Goal: Transaction & Acquisition: Obtain resource

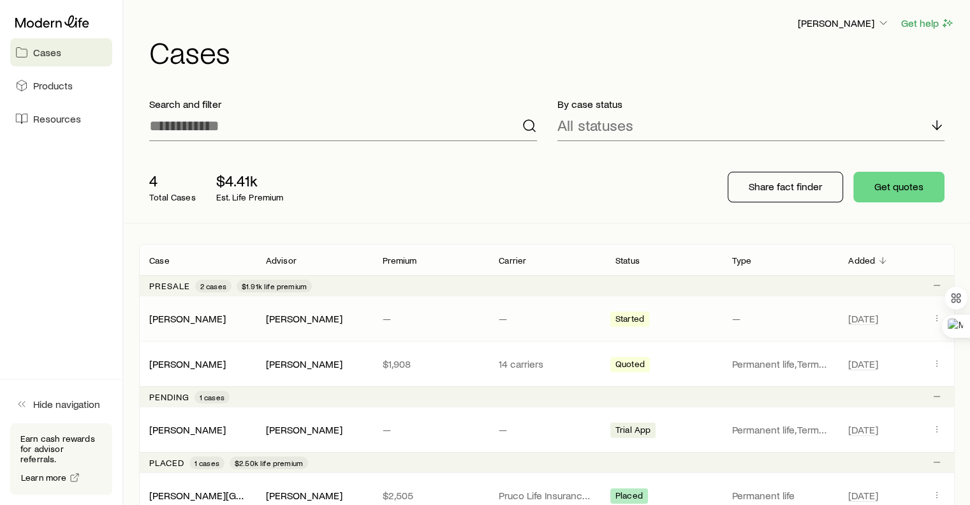
click at [626, 325] on span "Started" at bounding box center [630, 319] width 29 height 13
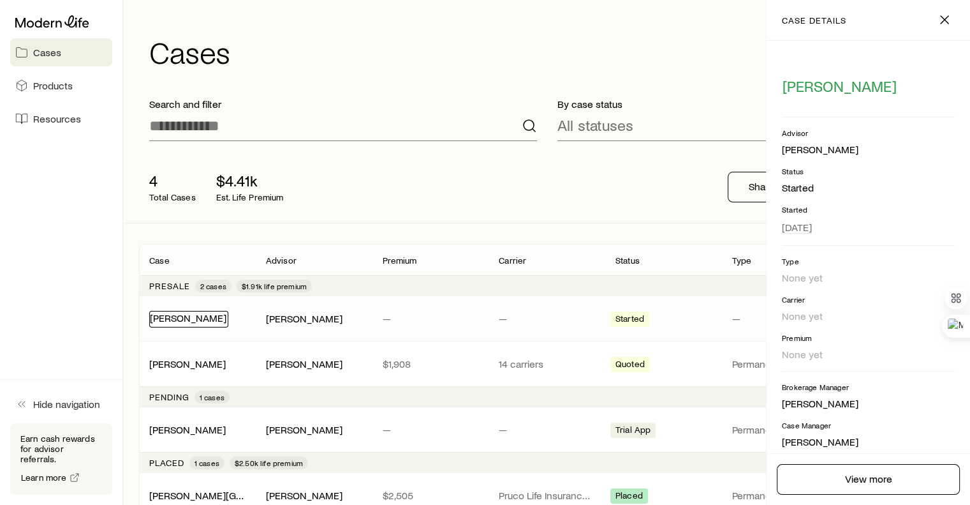
click at [168, 318] on link "[PERSON_NAME]" at bounding box center [188, 317] width 77 height 12
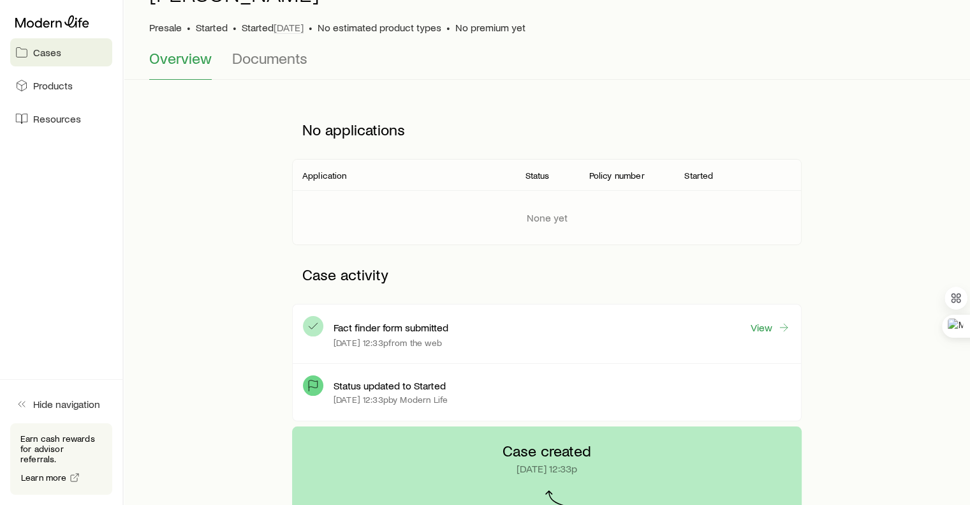
scroll to position [47, 0]
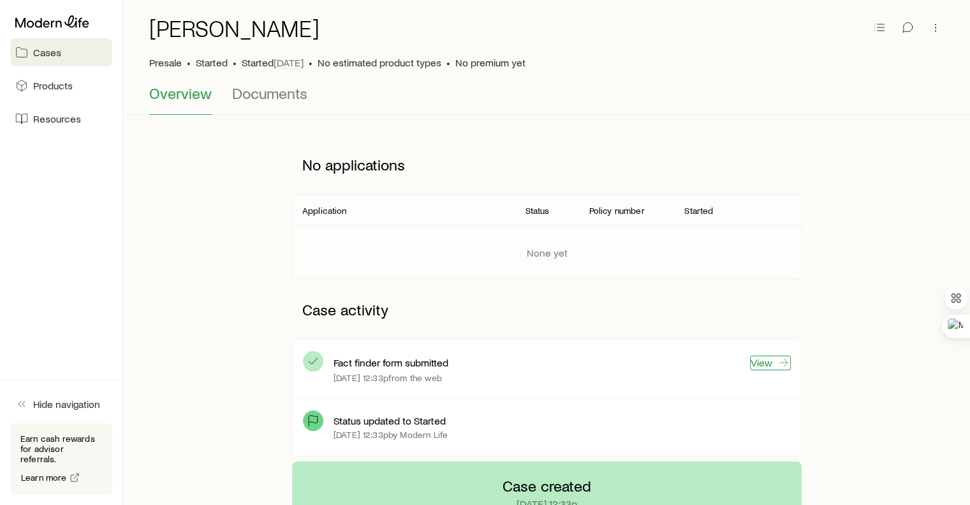
click at [762, 359] on link "View" at bounding box center [770, 362] width 41 height 15
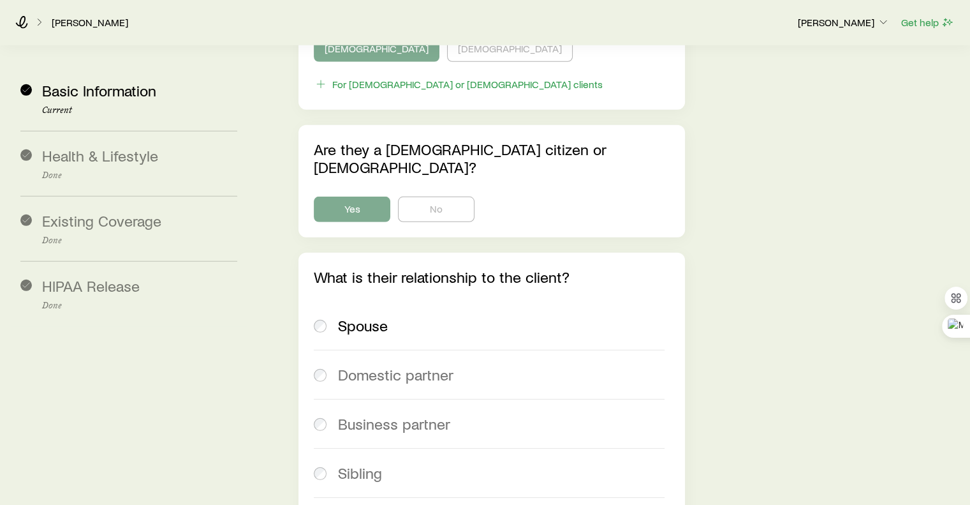
scroll to position [3843, 0]
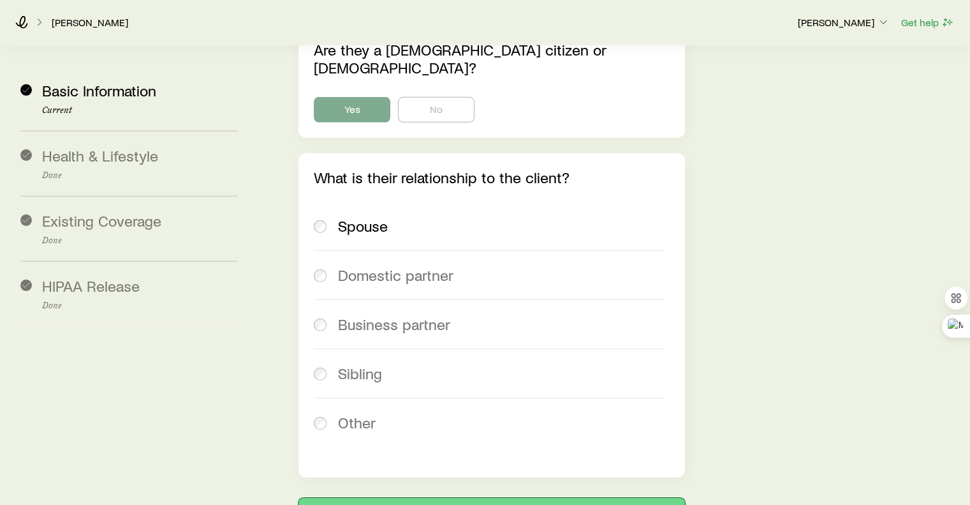
click at [464, 498] on button "Next: Health & Lifestyle" at bounding box center [492, 513] width 386 height 31
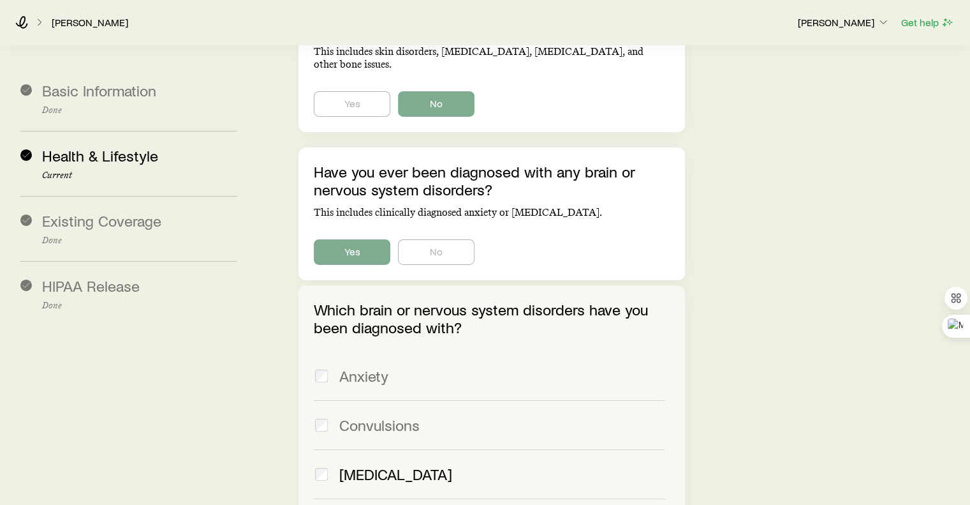
scroll to position [4402, 0]
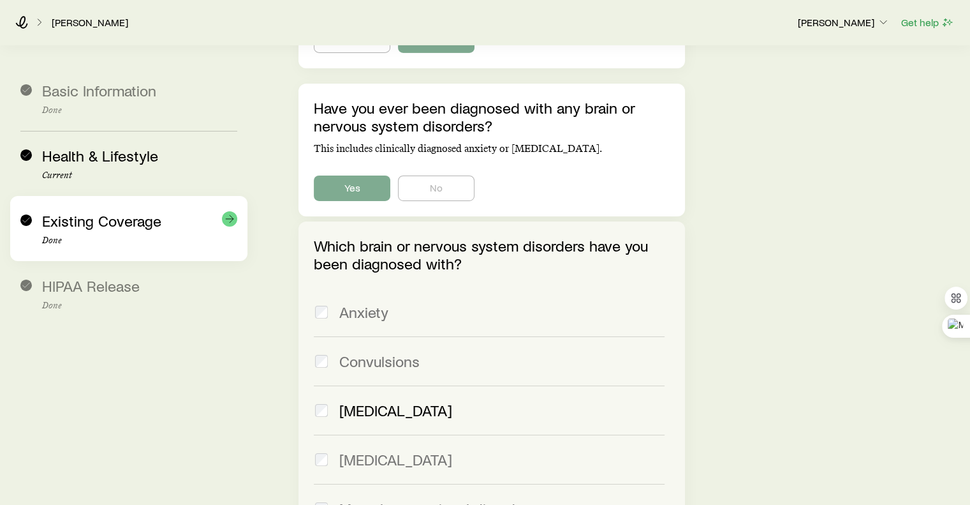
click at [75, 224] on span "Existing Coverage" at bounding box center [101, 220] width 119 height 19
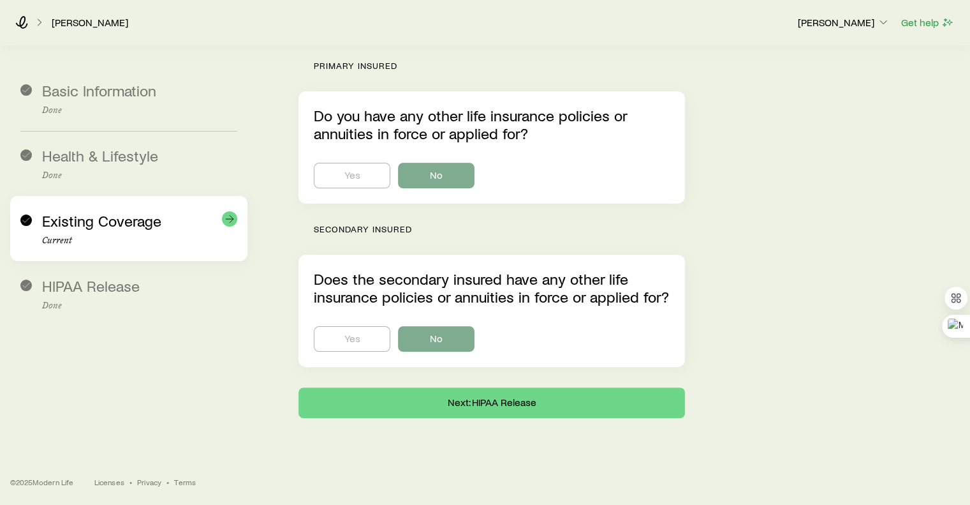
scroll to position [189, 0]
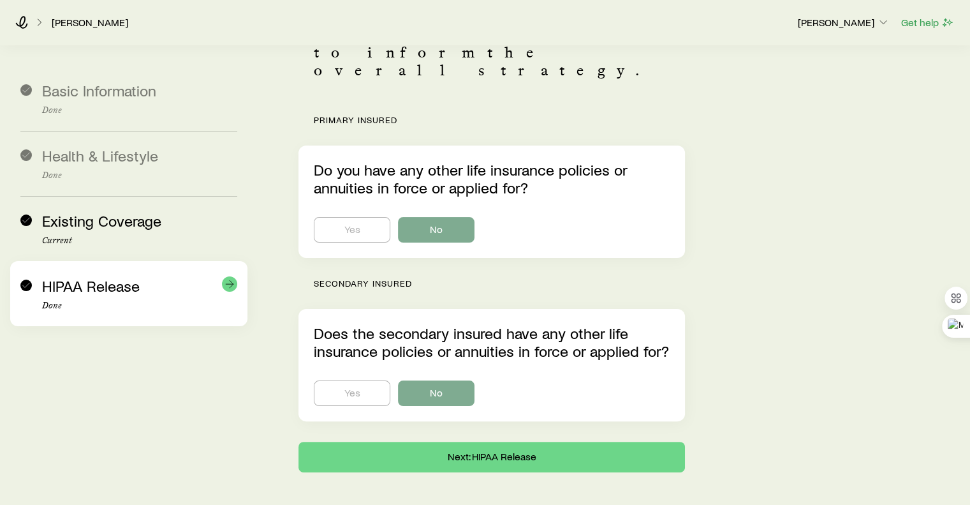
click at [45, 285] on span "HIPAA Release" at bounding box center [91, 285] width 98 height 19
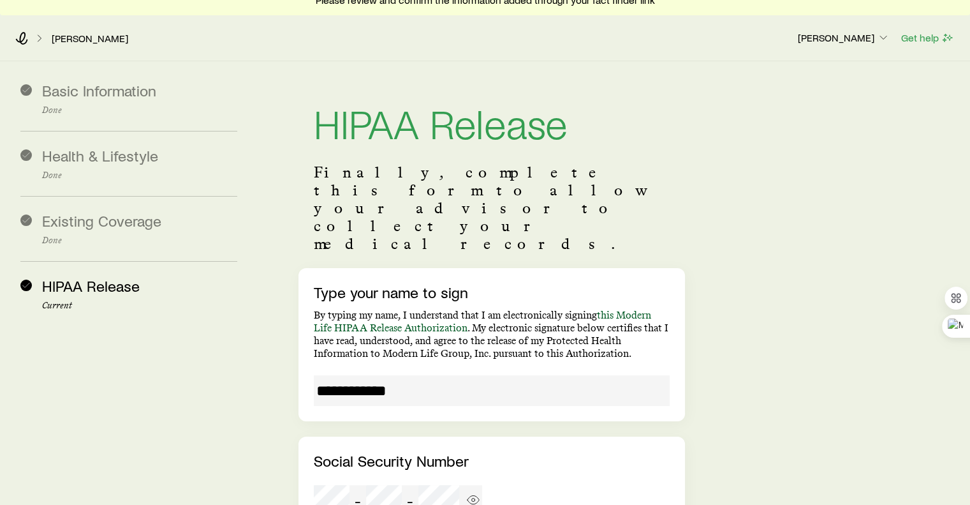
scroll to position [0, 0]
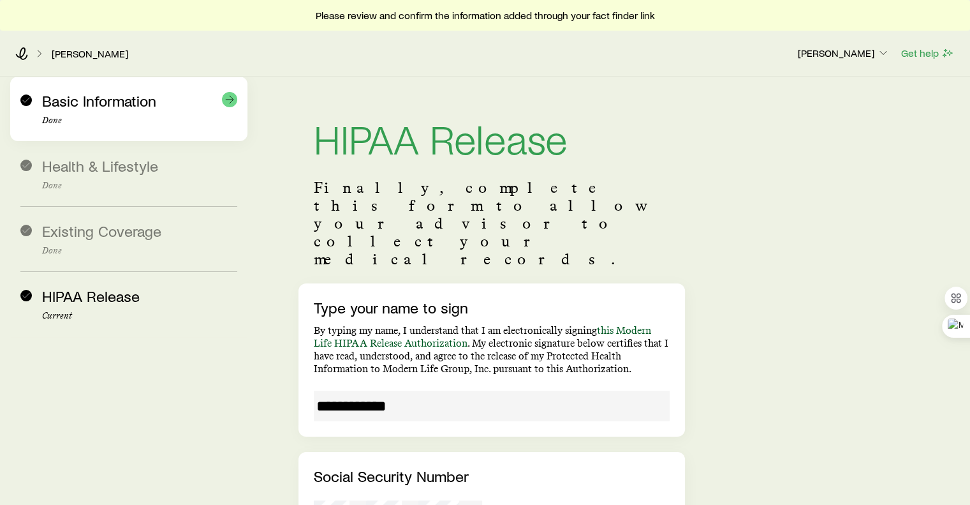
click at [56, 105] on span "Basic Information" at bounding box center [99, 100] width 114 height 19
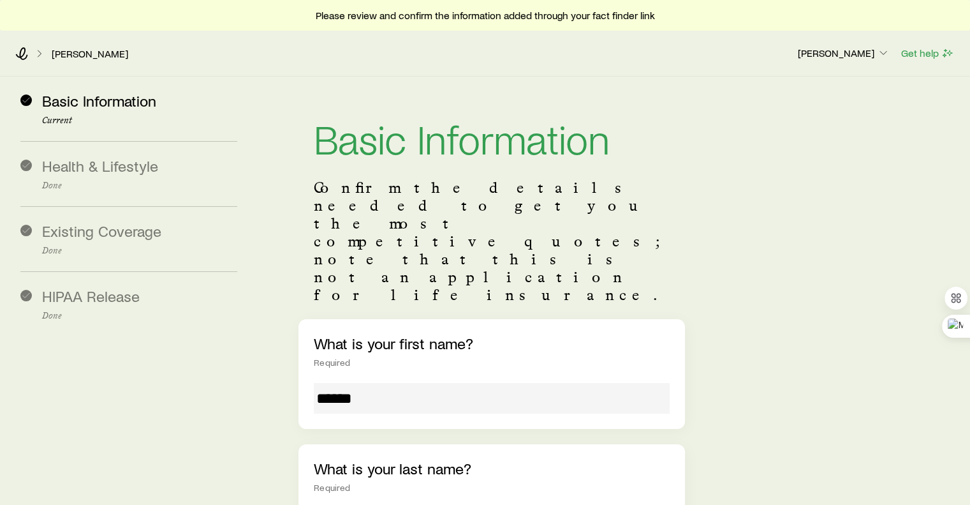
drag, startPoint x: 891, startPoint y: 169, endPoint x: 900, endPoint y: 151, distance: 20.8
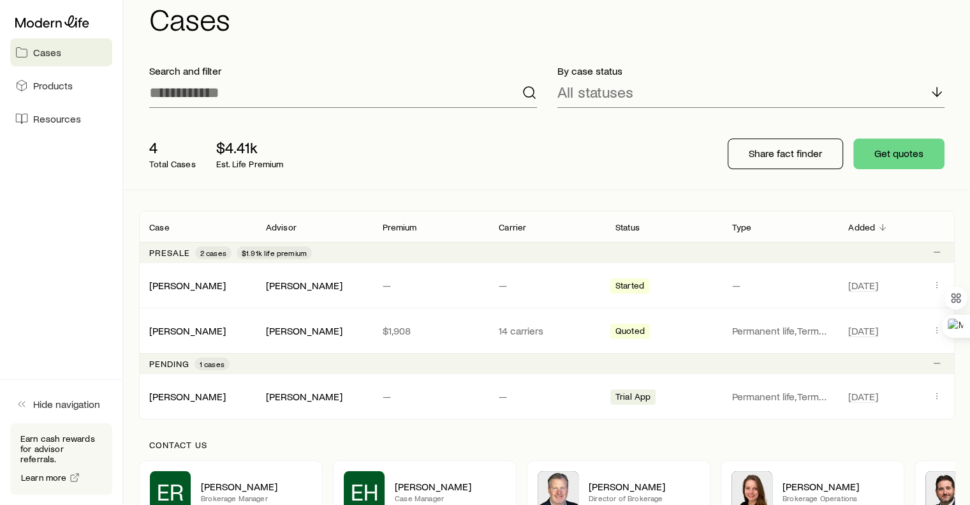
scroll to position [64, 0]
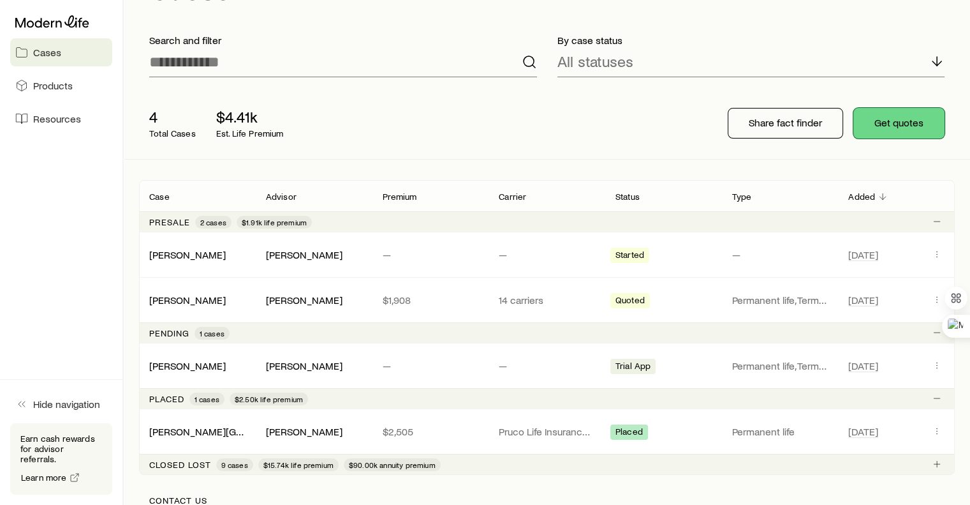
click at [906, 116] on button "Get quotes" at bounding box center [899, 123] width 91 height 31
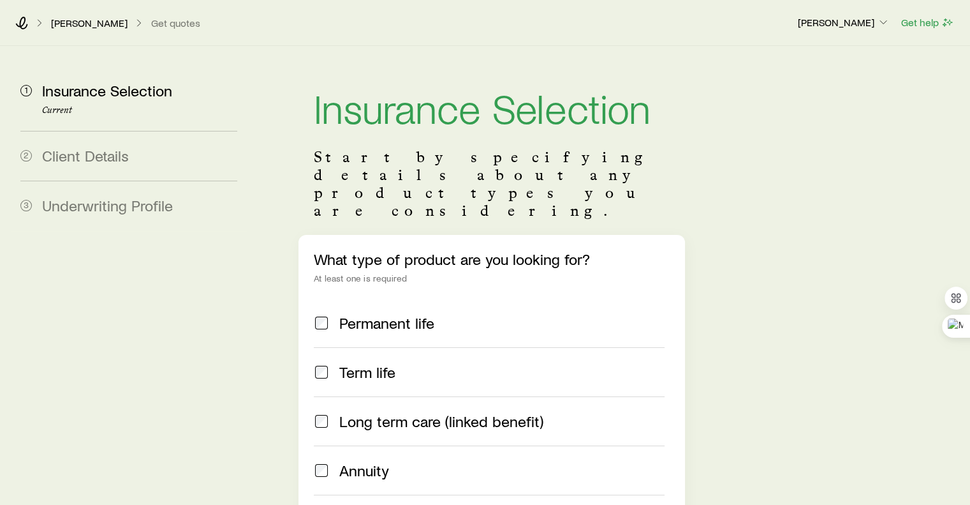
drag, startPoint x: 291, startPoint y: 206, endPoint x: 287, endPoint y: 196, distance: 10.9
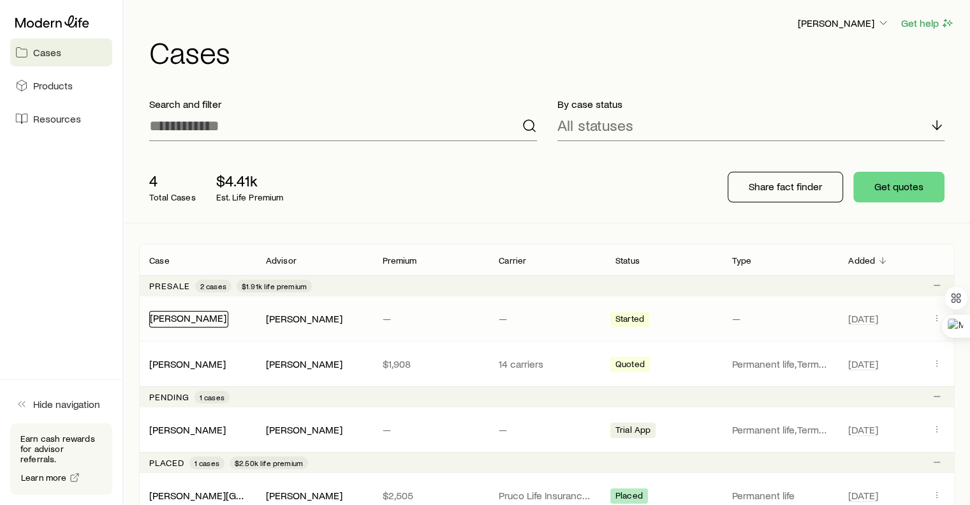
click at [181, 321] on link "[PERSON_NAME]" at bounding box center [188, 317] width 77 height 12
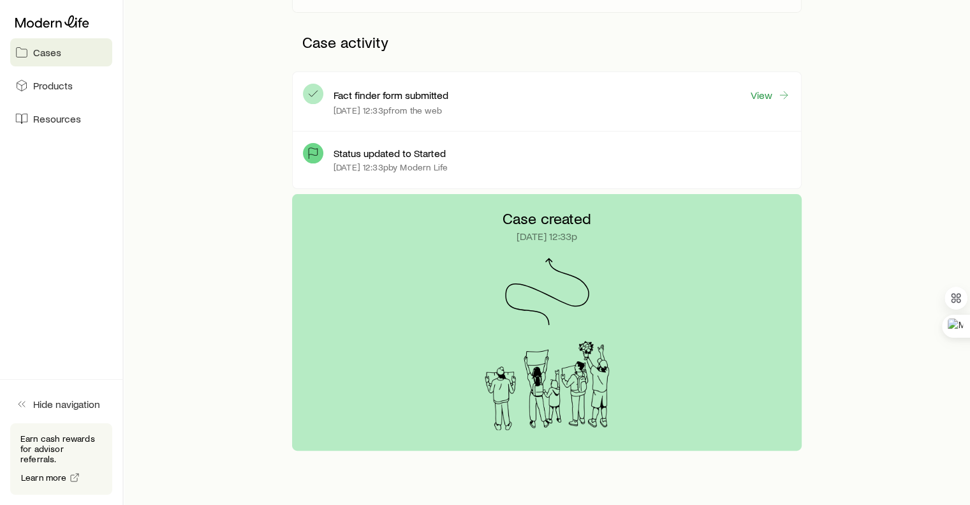
scroll to position [319, 0]
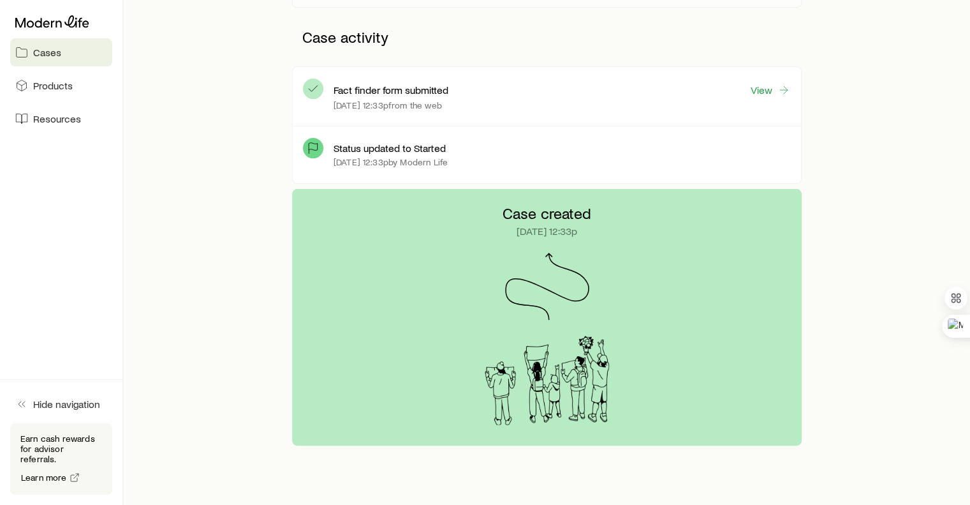
click at [544, 250] on div "Case created [DATE] 12:33p" at bounding box center [547, 317] width 510 height 256
click at [356, 147] on p "Status updated to Started" at bounding box center [390, 148] width 112 height 13
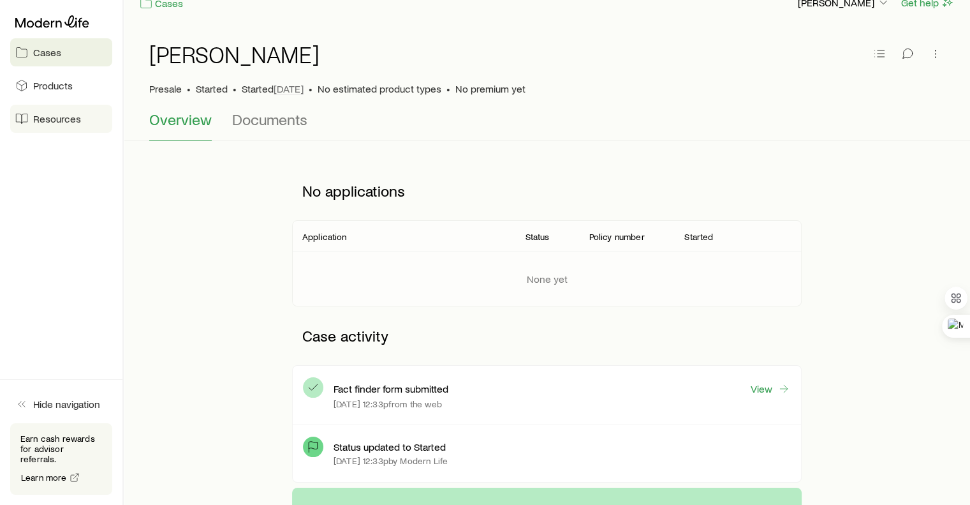
scroll to position [0, 0]
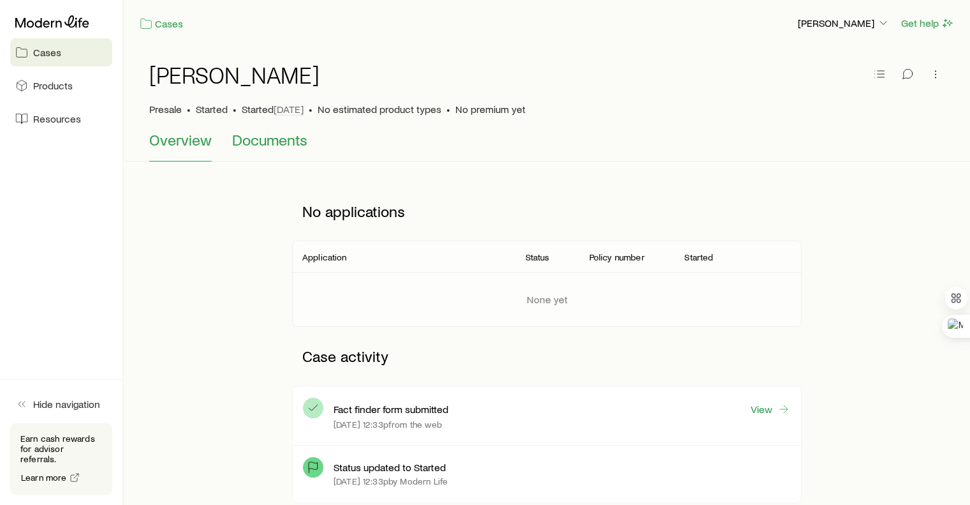
click at [244, 140] on span "Documents" at bounding box center [269, 140] width 75 height 18
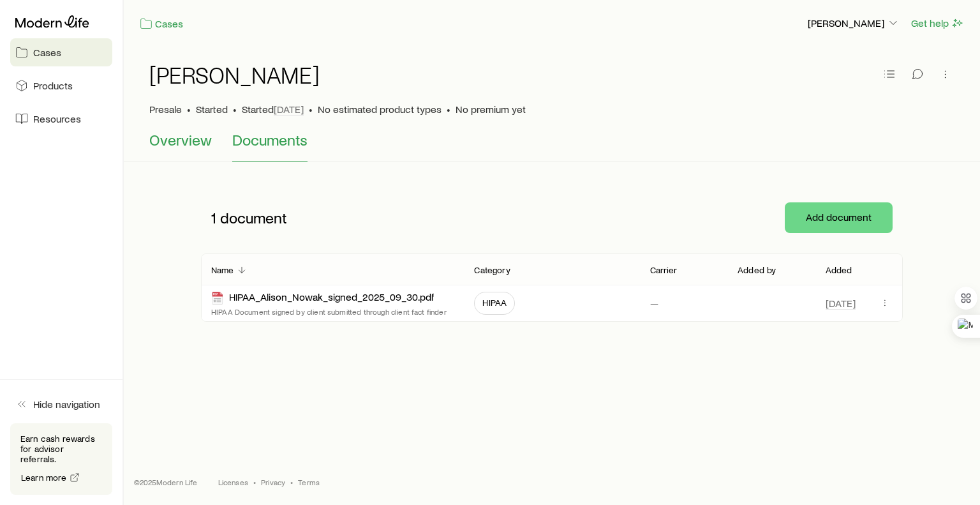
click at [182, 142] on span "Overview" at bounding box center [180, 140] width 63 height 18
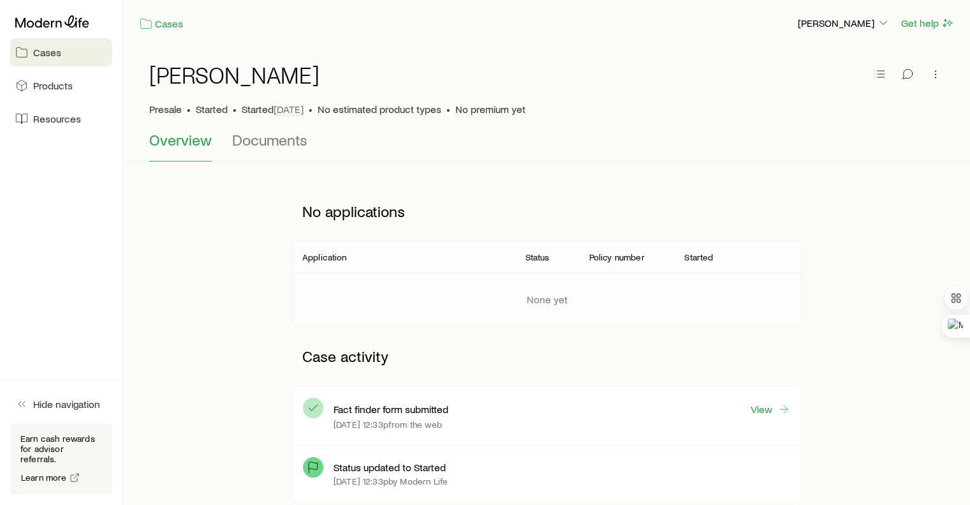
click at [334, 259] on p "Application" at bounding box center [324, 257] width 45 height 10
click at [337, 260] on p "Application" at bounding box center [324, 257] width 45 height 10
click at [532, 298] on p "None yet" at bounding box center [547, 299] width 41 height 13
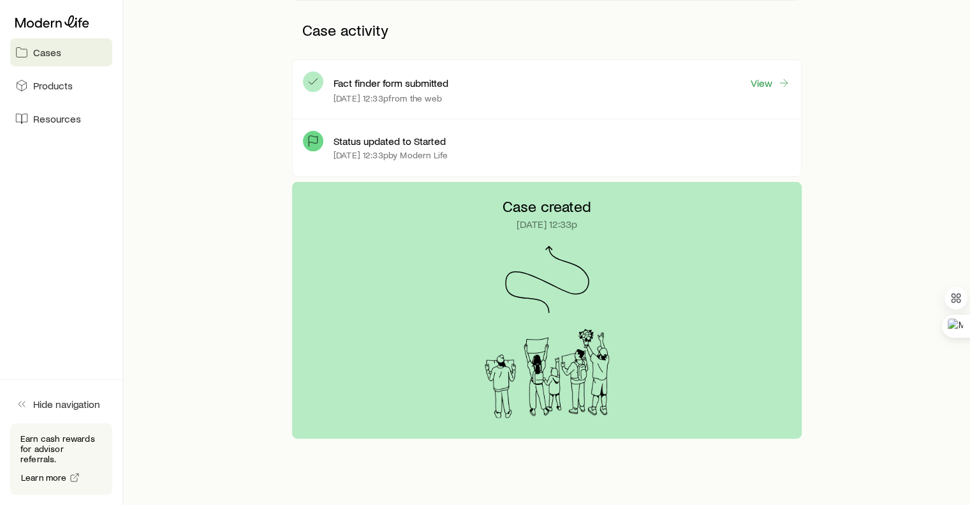
scroll to position [366, 0]
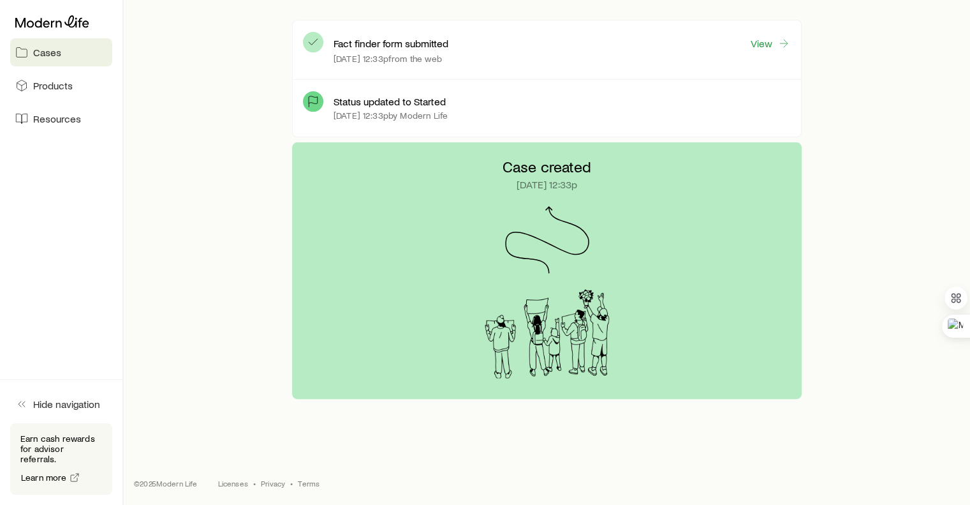
click at [59, 50] on span "Cases" at bounding box center [47, 52] width 28 height 13
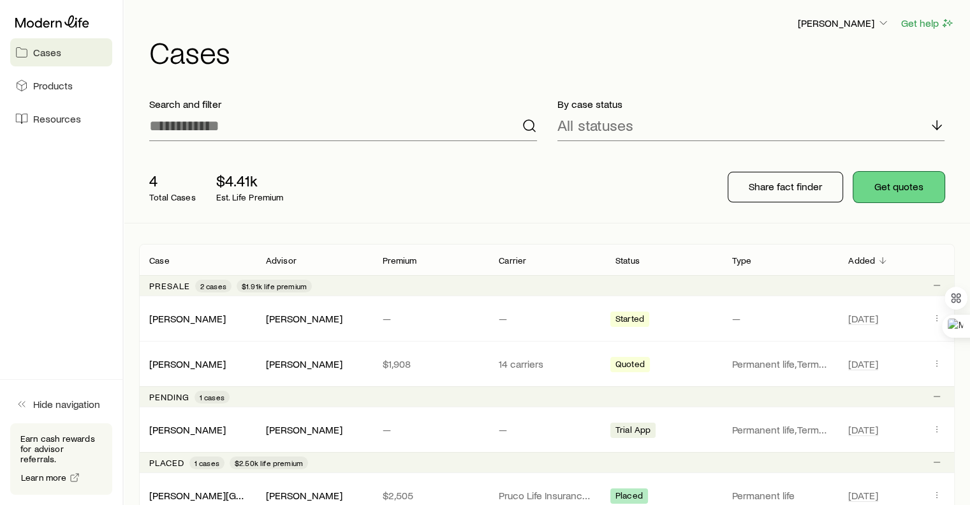
click at [898, 186] on button "Get quotes" at bounding box center [899, 187] width 91 height 31
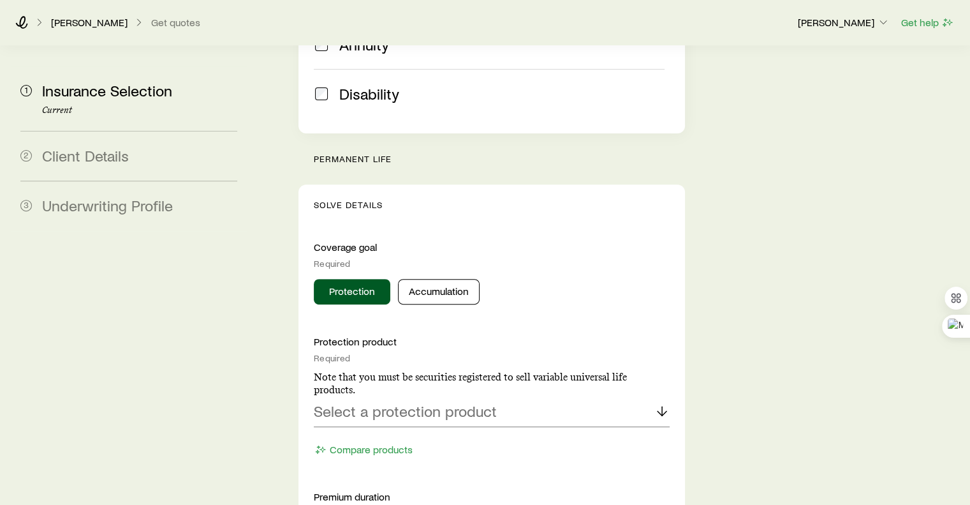
scroll to position [447, 0]
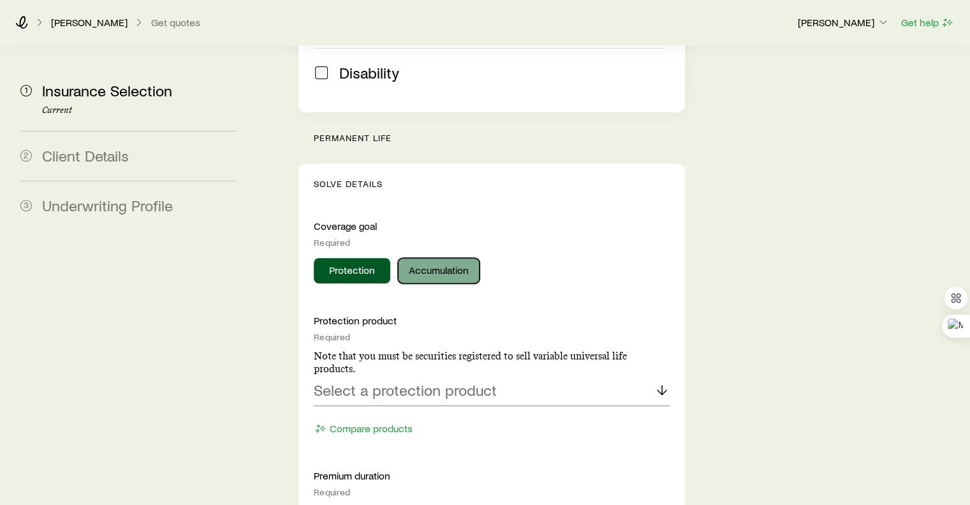
click at [452, 258] on button "Accumulation" at bounding box center [439, 271] width 82 height 26
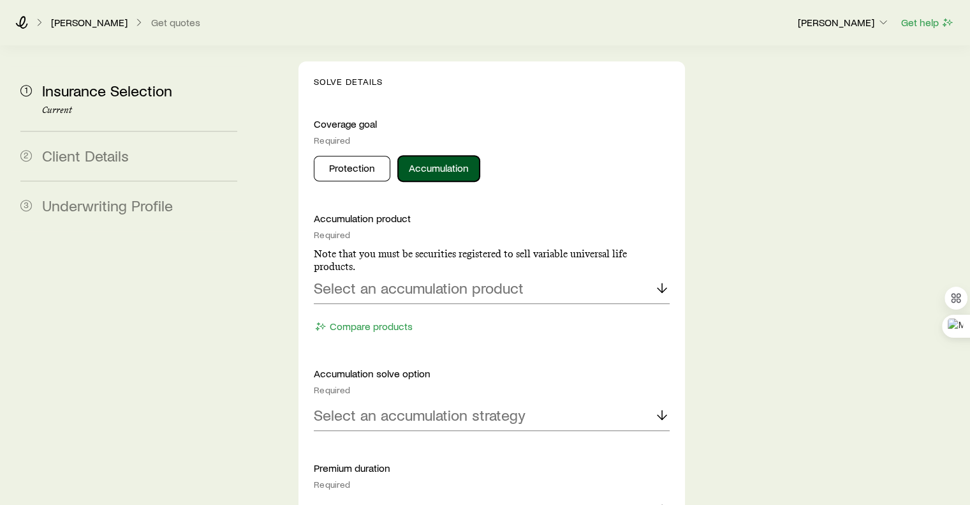
scroll to position [574, 0]
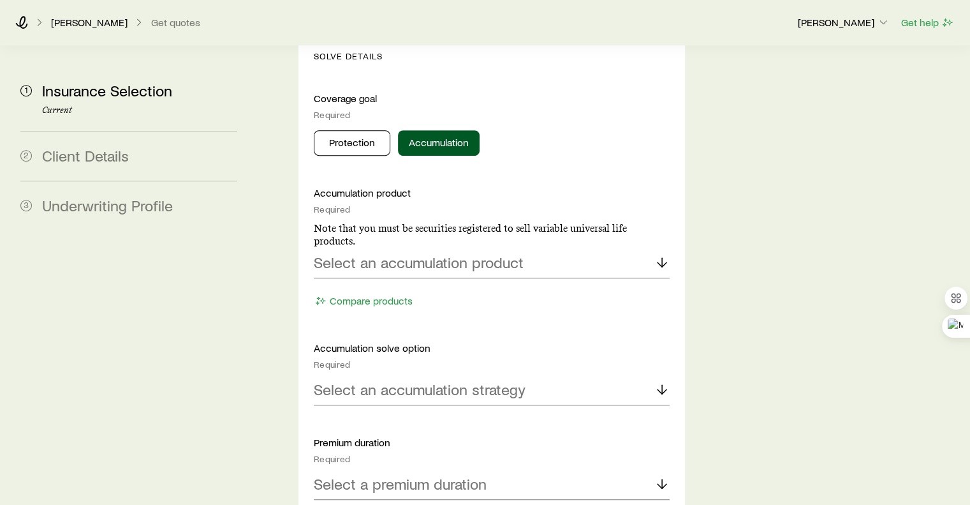
drag, startPoint x: 181, startPoint y: 130, endPoint x: 219, endPoint y: 153, distance: 45.0
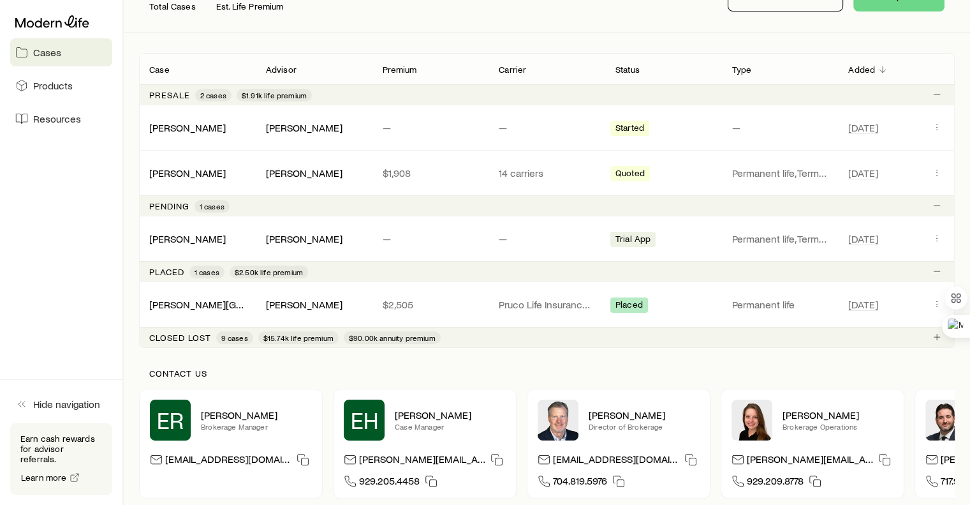
scroll to position [191, 0]
click at [183, 127] on link "[PERSON_NAME]" at bounding box center [188, 126] width 77 height 12
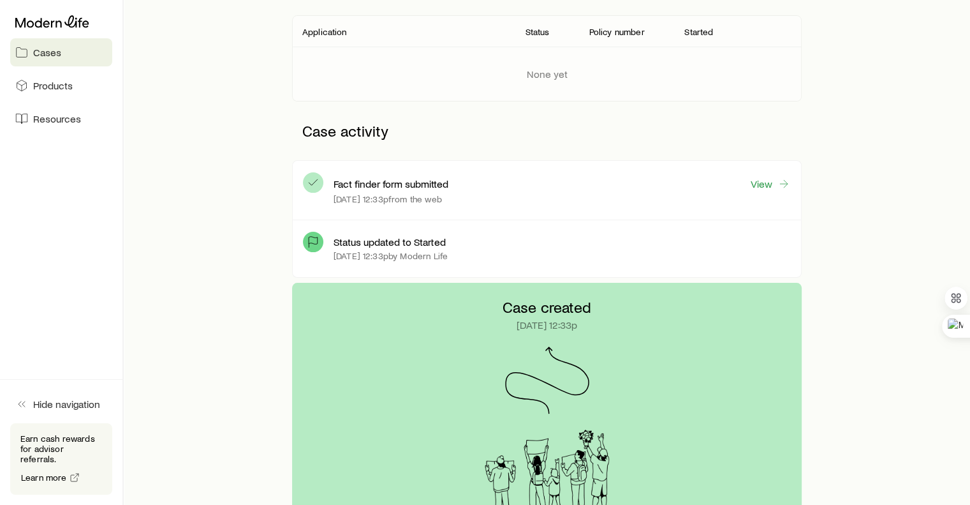
scroll to position [174, 0]
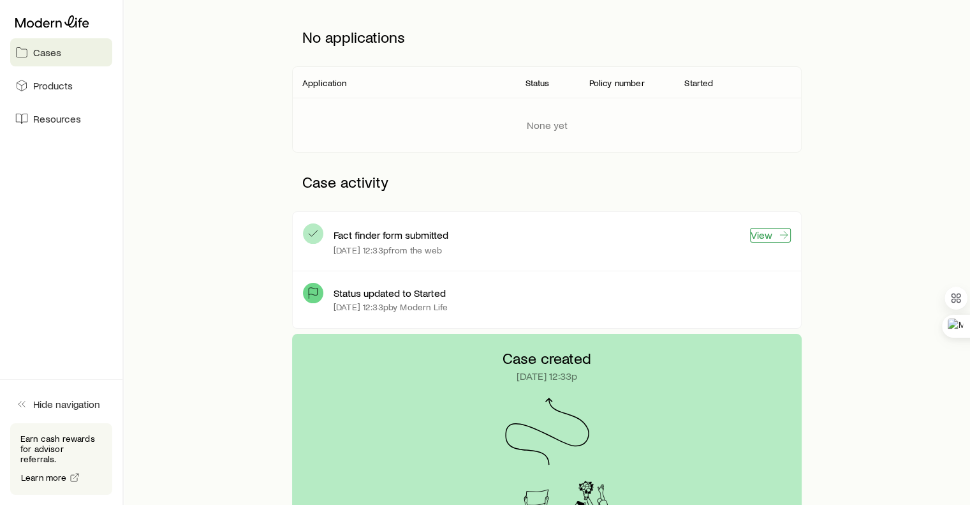
click at [753, 237] on link "View" at bounding box center [770, 235] width 41 height 15
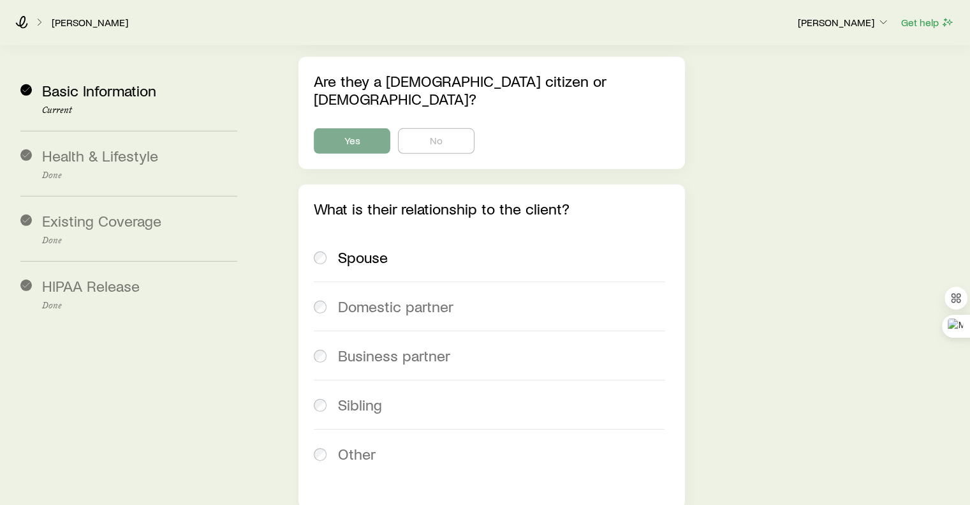
scroll to position [3843, 0]
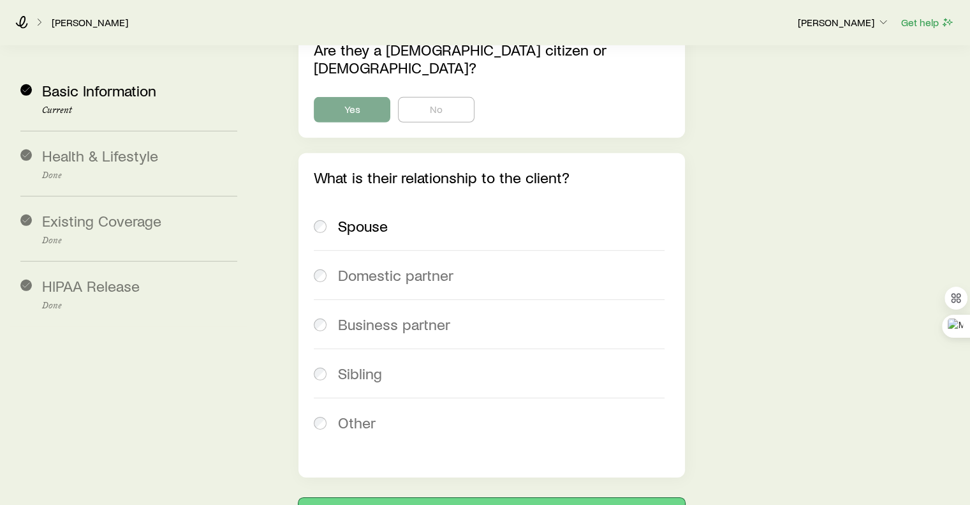
click at [500, 498] on button "Next: Health & Lifestyle" at bounding box center [492, 513] width 386 height 31
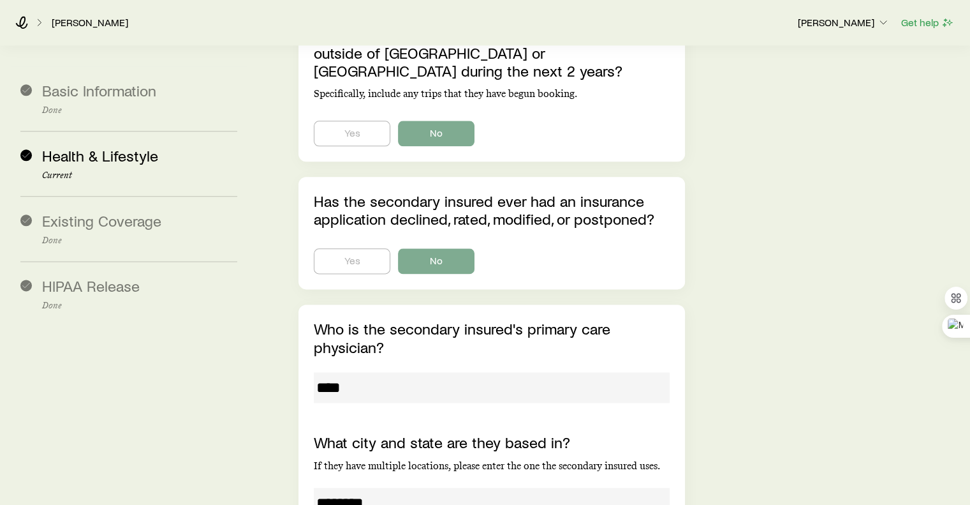
scroll to position [16152, 0]
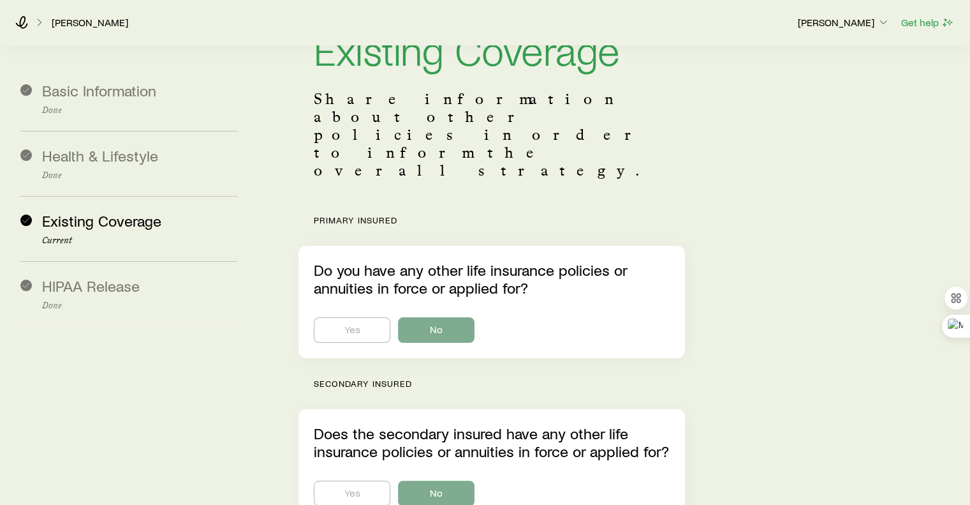
scroll to position [189, 0]
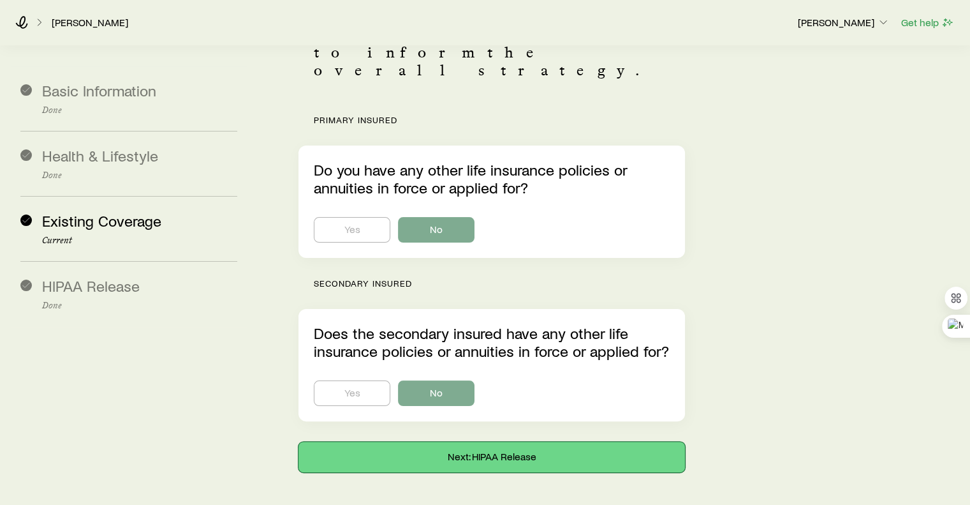
click at [362, 441] on button "Next: HIPAA Release" at bounding box center [492, 456] width 386 height 31
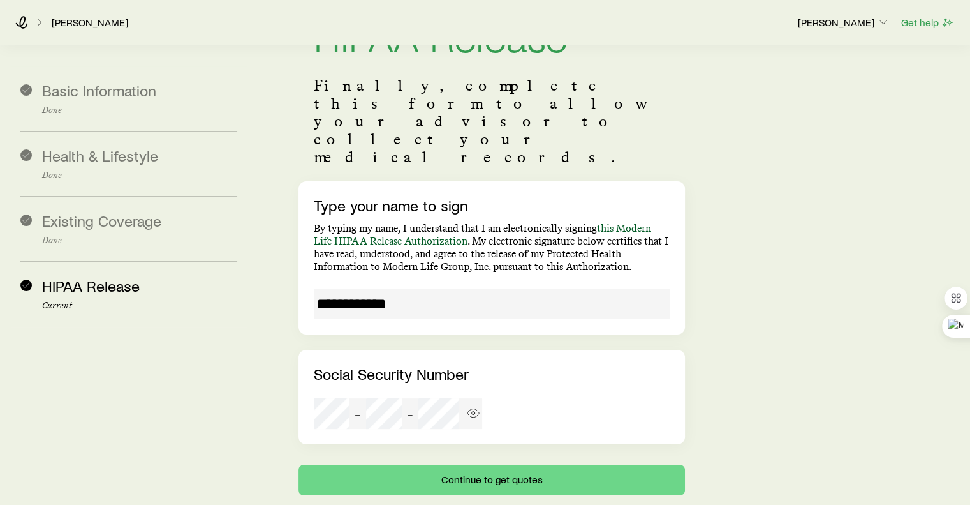
scroll to position [148, 0]
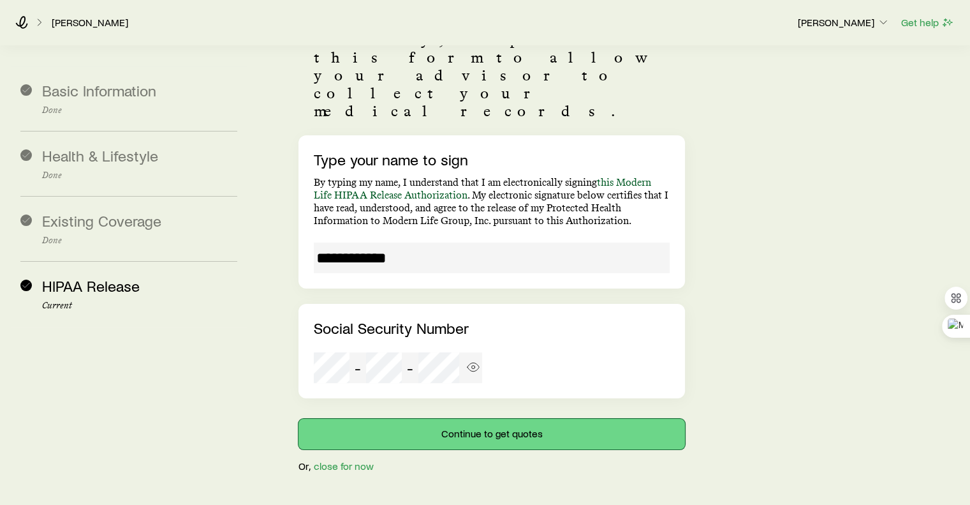
click at [461, 419] on button "Continue to get quotes" at bounding box center [492, 434] width 386 height 31
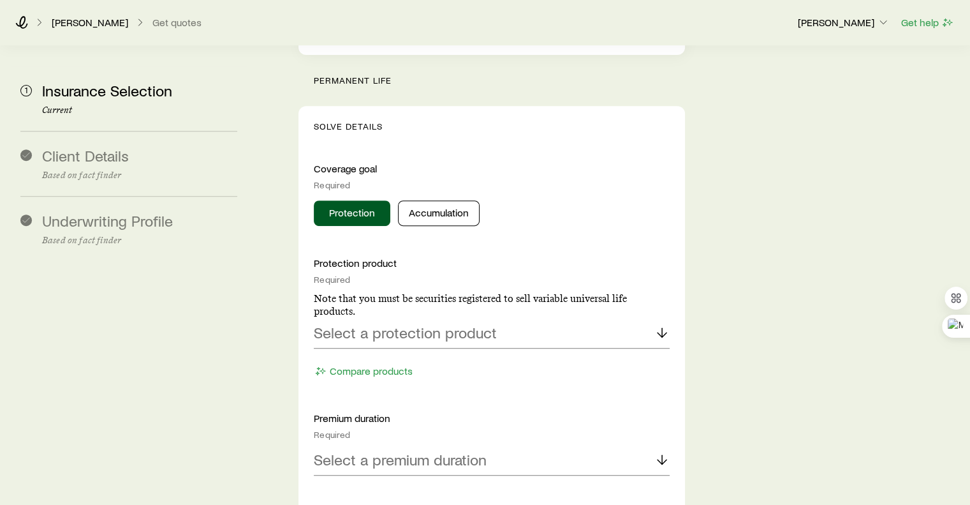
scroll to position [568, 0]
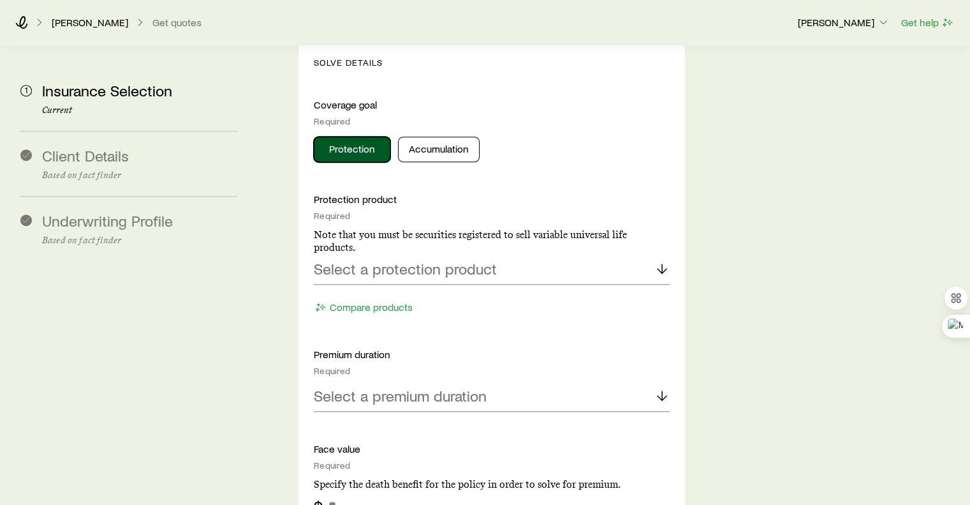
click at [340, 137] on button "Protection" at bounding box center [352, 150] width 77 height 26
click at [667, 261] on icon at bounding box center [662, 268] width 15 height 15
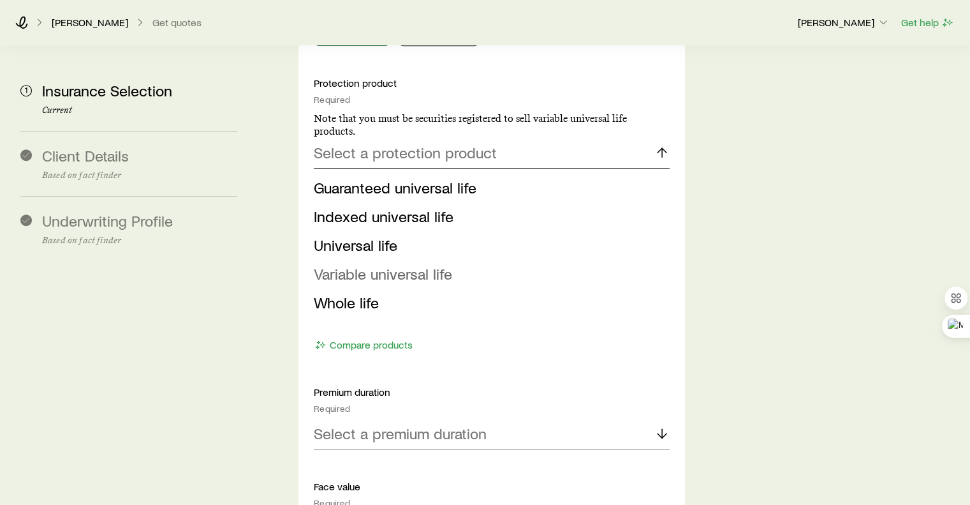
scroll to position [695, 0]
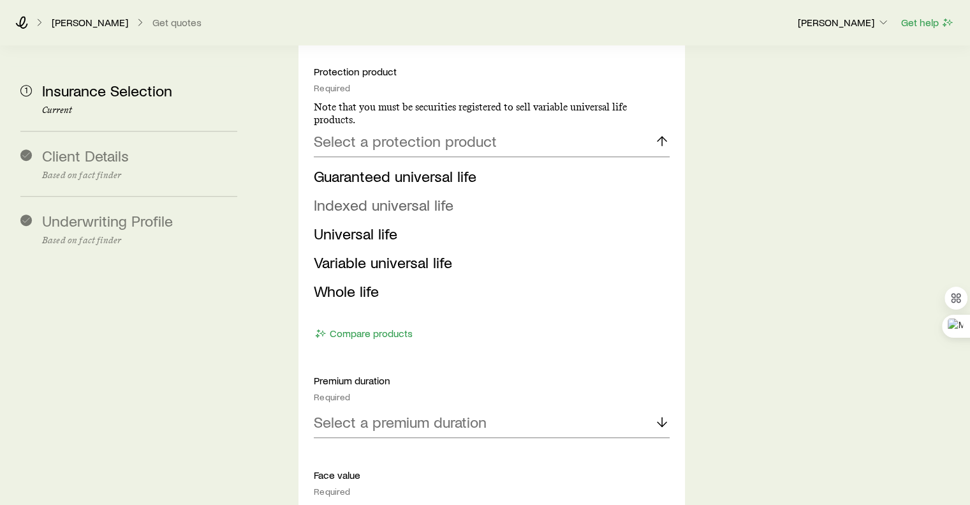
click at [316, 195] on span "Indexed universal life" at bounding box center [384, 204] width 140 height 19
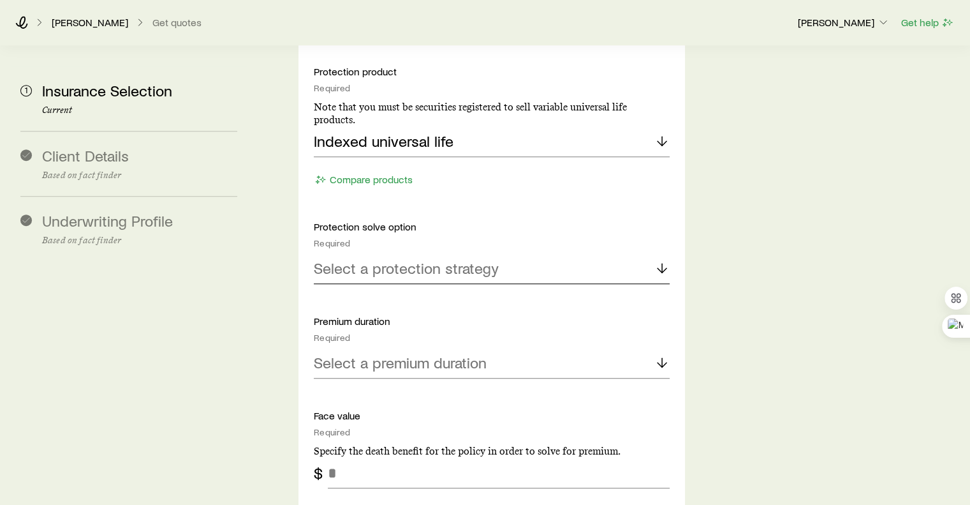
click at [665, 260] on icon at bounding box center [662, 267] width 15 height 15
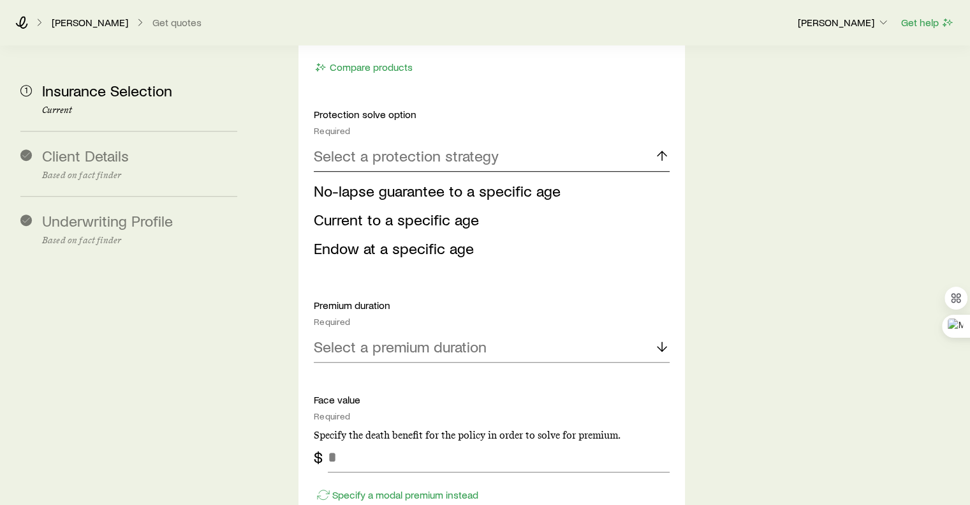
scroll to position [823, 0]
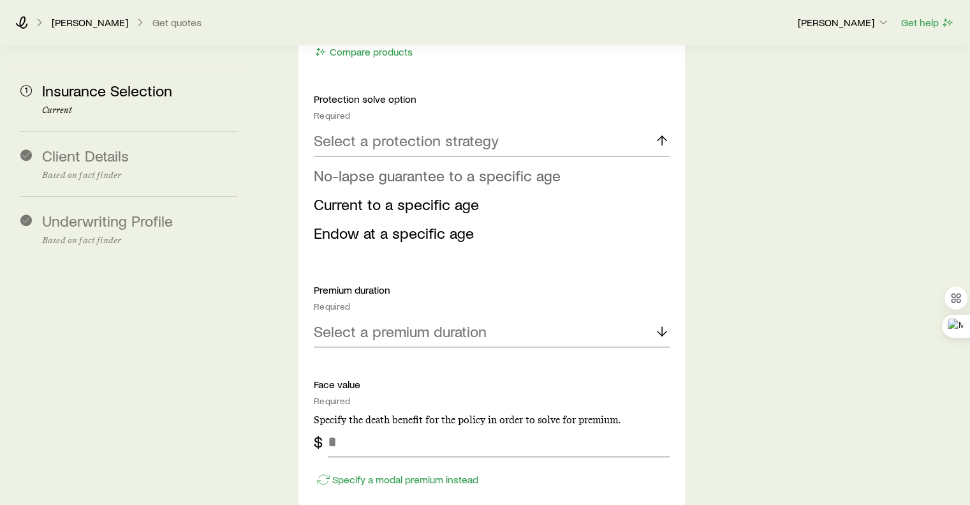
click at [332, 166] on span "No-lapse guarantee to a specific age" at bounding box center [437, 175] width 247 height 19
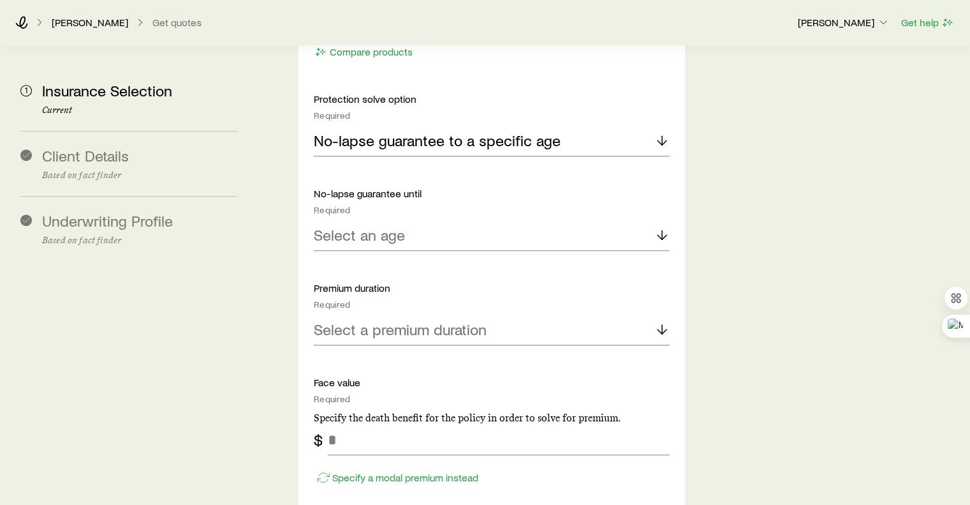
scroll to position [759, 0]
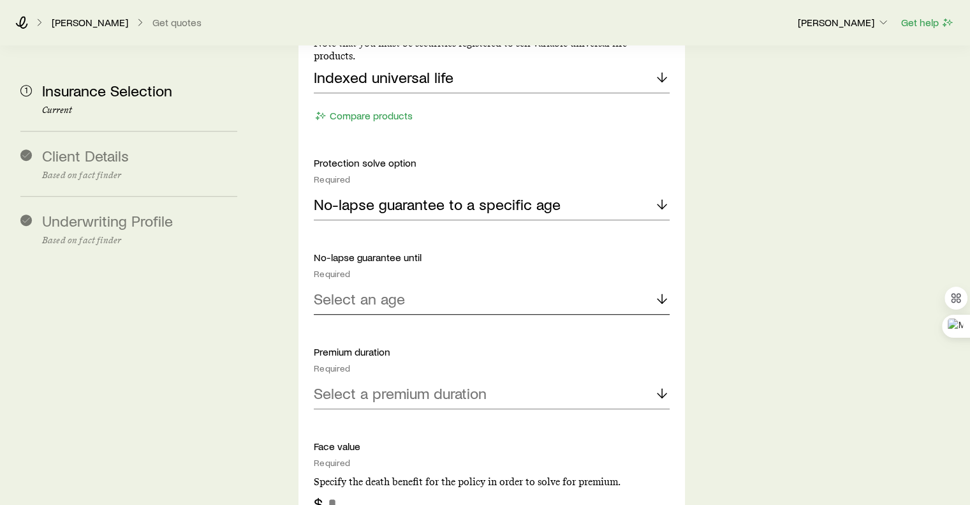
click at [656, 291] on icon at bounding box center [662, 298] width 15 height 15
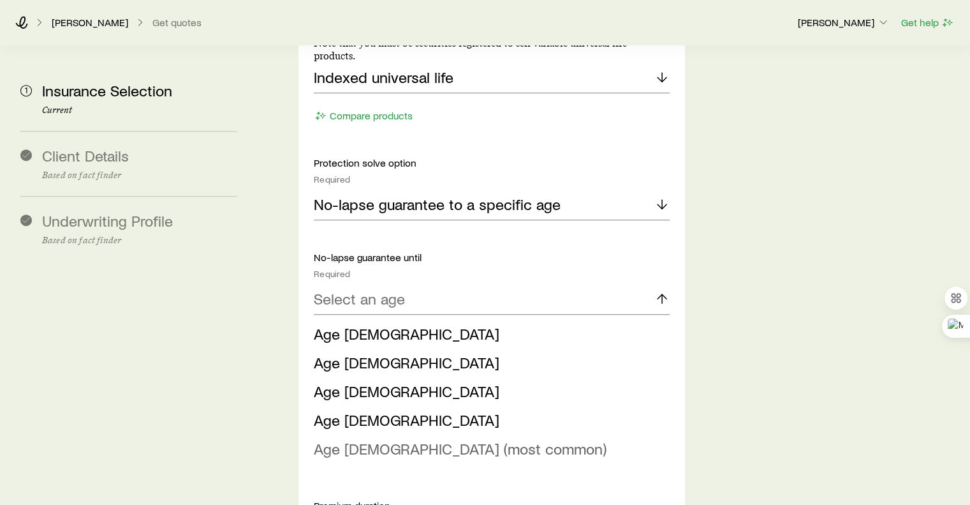
click at [350, 439] on span "Age [DEMOGRAPHIC_DATA] (most common)" at bounding box center [460, 448] width 293 height 19
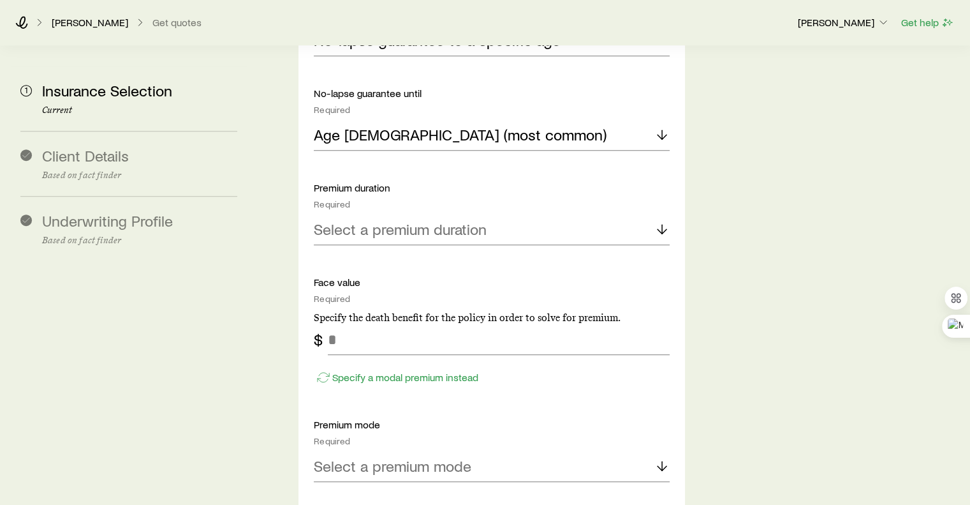
scroll to position [951, 0]
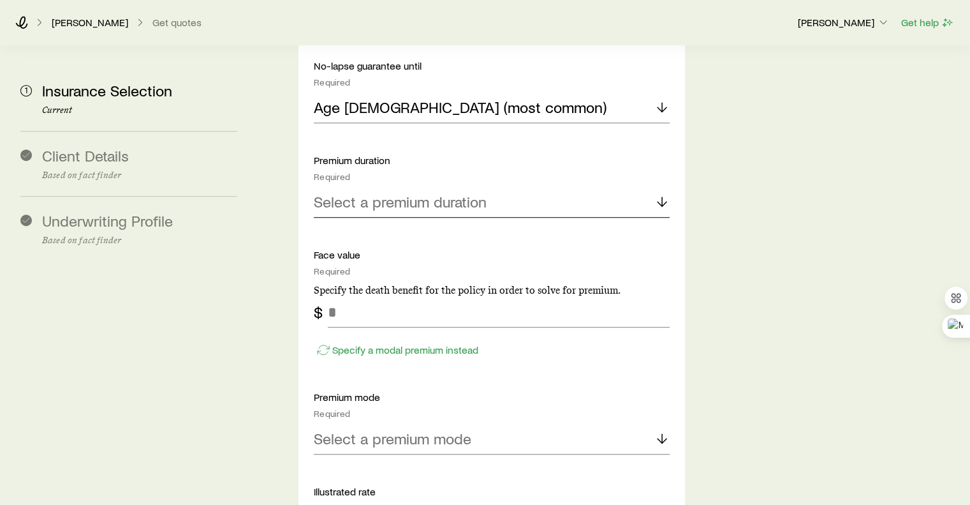
click at [663, 194] on icon at bounding box center [662, 201] width 15 height 15
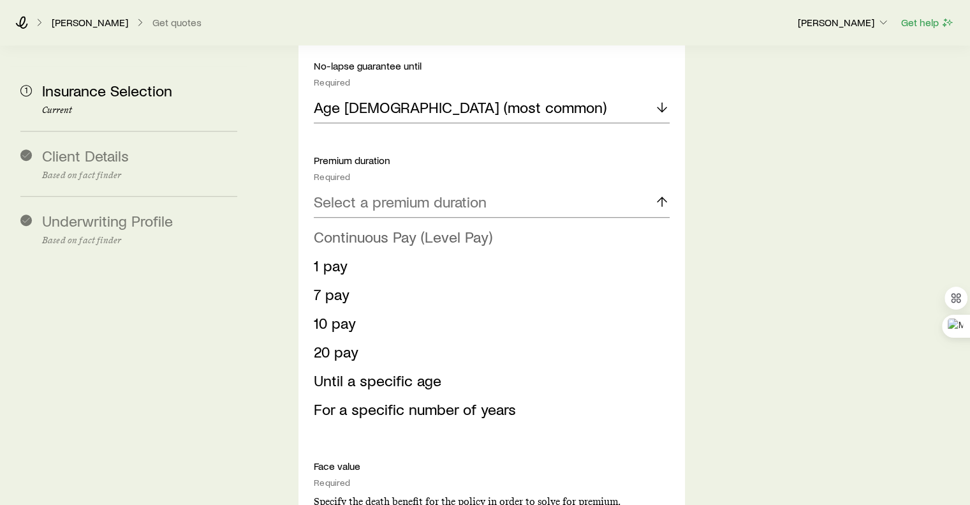
click at [346, 227] on span "Continuous Pay (Level Pay)" at bounding box center [403, 236] width 179 height 19
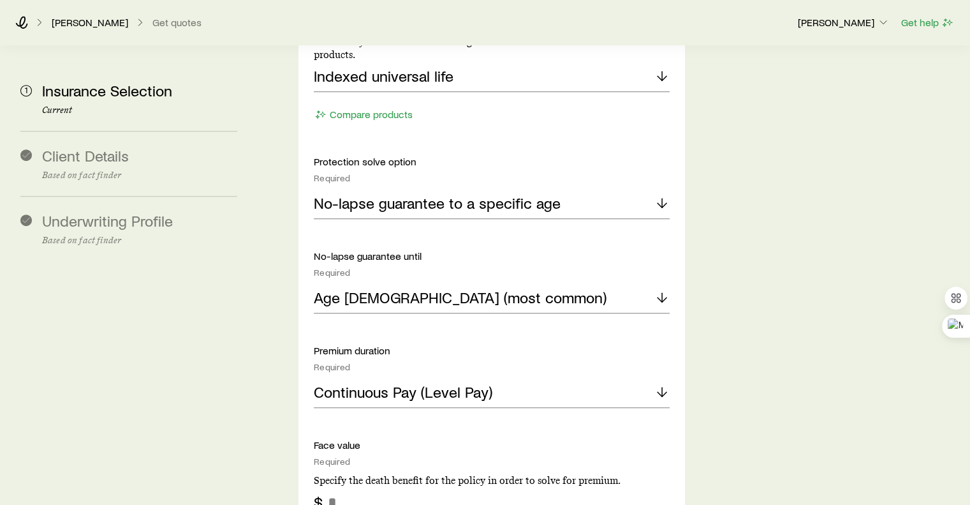
scroll to position [957, 0]
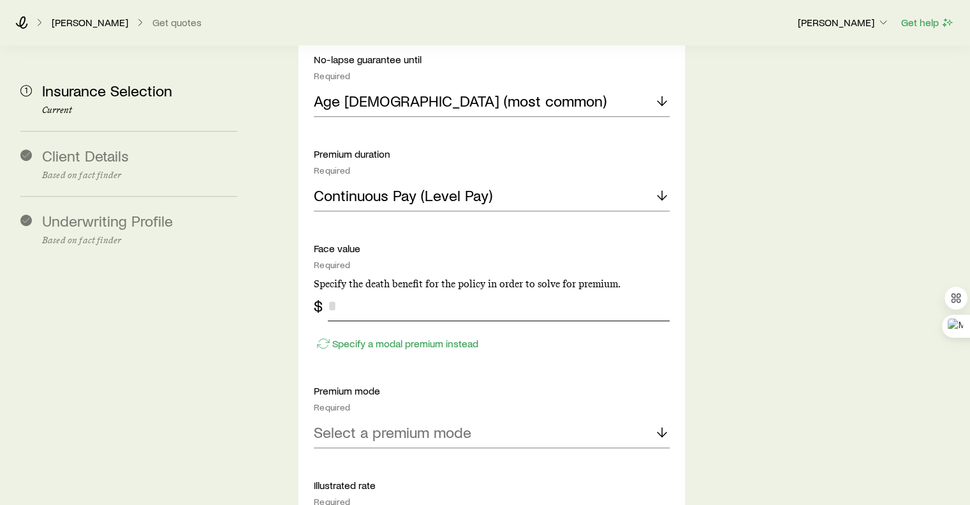
drag, startPoint x: 542, startPoint y: 256, endPoint x: 515, endPoint y: 246, distance: 28.9
click at [538, 290] on input "tel" at bounding box center [498, 305] width 341 height 31
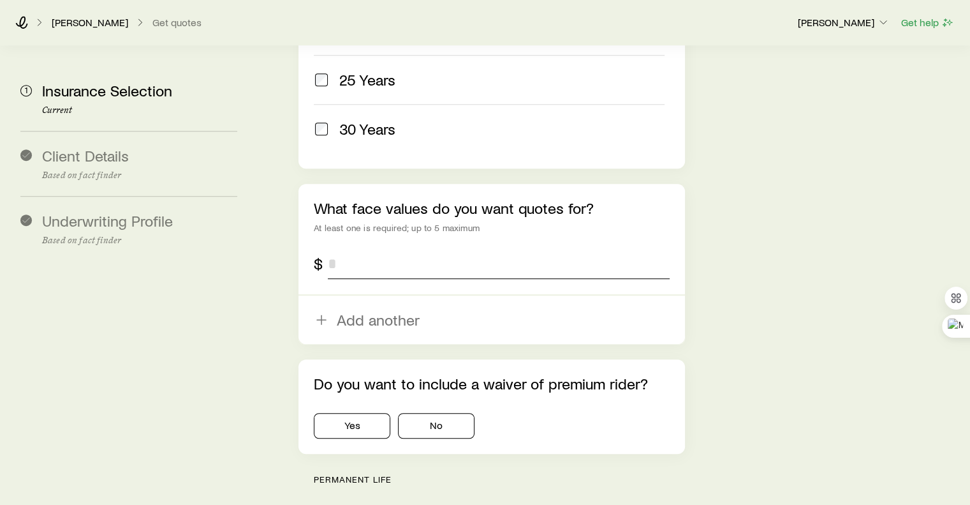
scroll to position [702, 0]
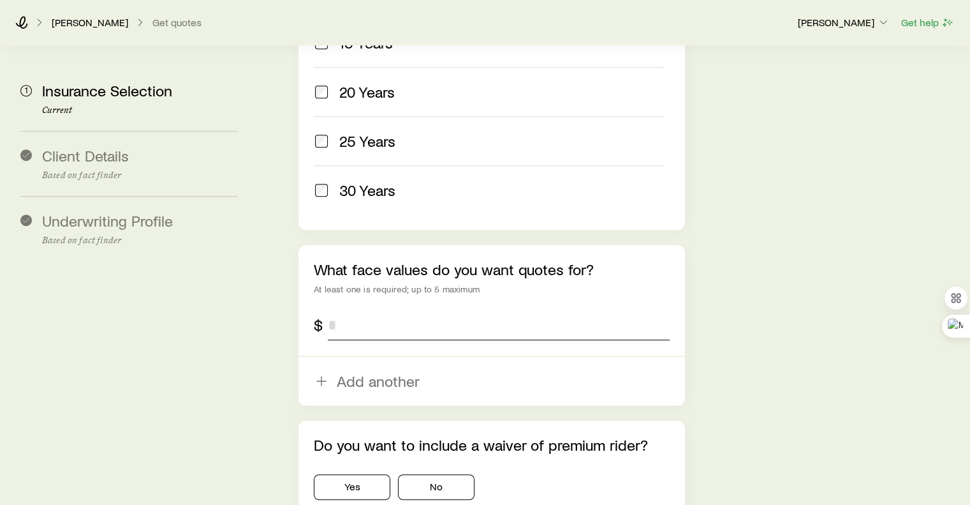
drag, startPoint x: 345, startPoint y: 224, endPoint x: 345, endPoint y: 233, distance: 8.9
click at [345, 246] on div "What face values do you want quotes for? At least one is required; up to 5 maxi…" at bounding box center [492, 326] width 386 height 160
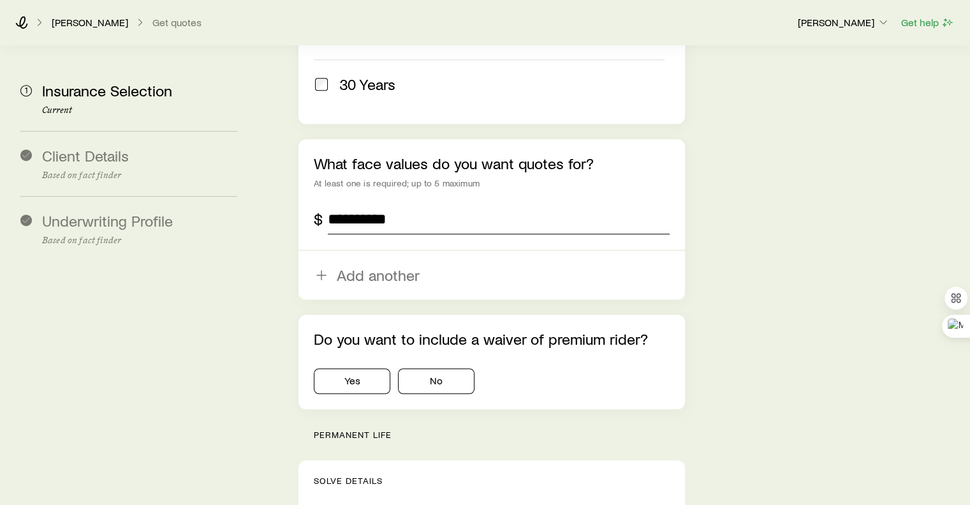
scroll to position [829, 0]
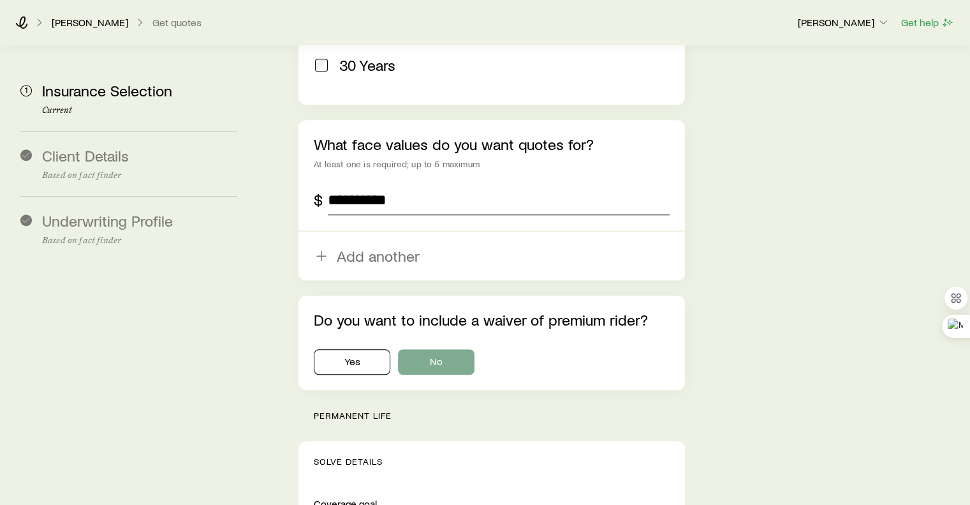
type input "**********"
click at [463, 349] on button "No" at bounding box center [436, 362] width 77 height 26
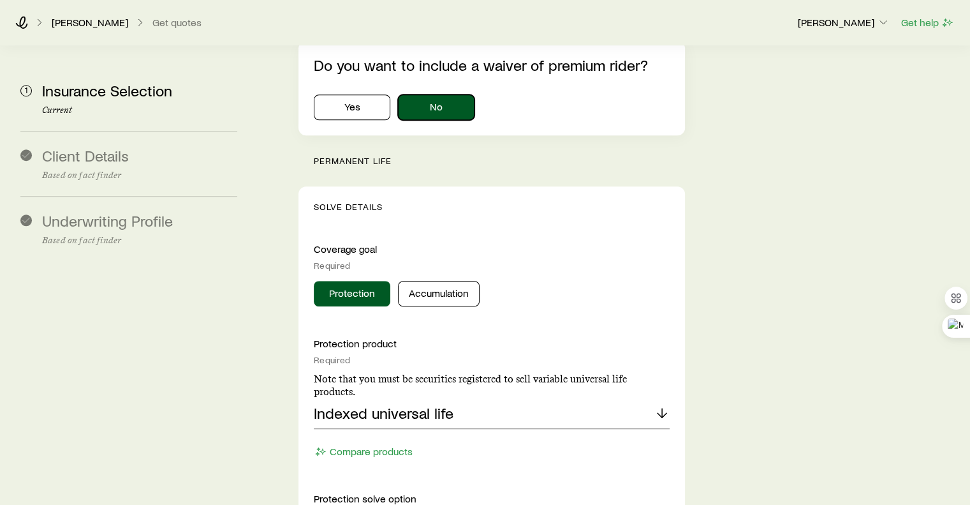
scroll to position [1085, 0]
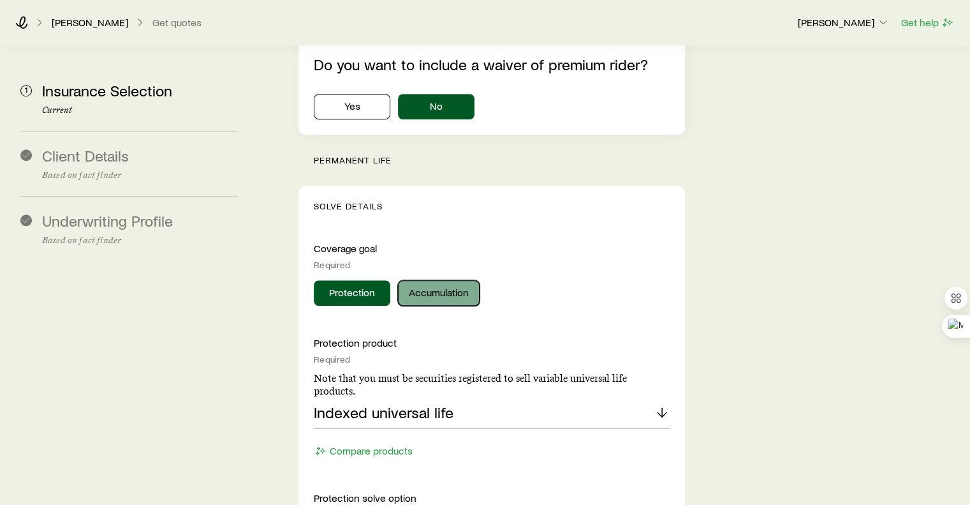
click at [440, 280] on button "Accumulation" at bounding box center [439, 293] width 82 height 26
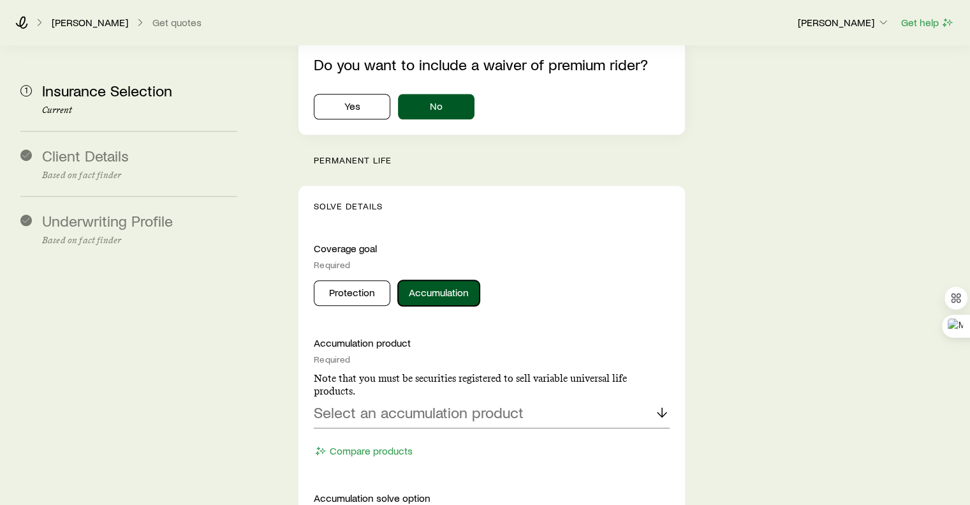
scroll to position [1148, 0]
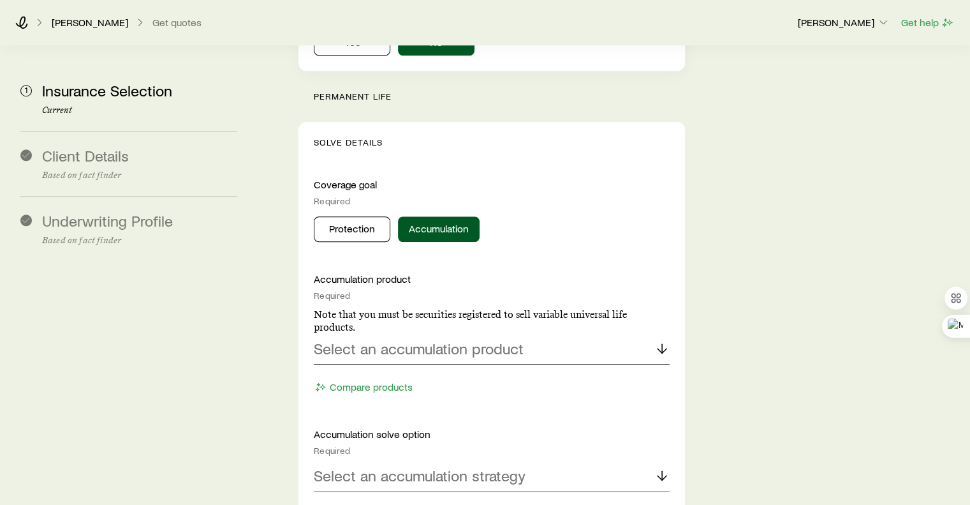
click at [563, 334] on div "Select an accumulation product" at bounding box center [491, 349] width 355 height 31
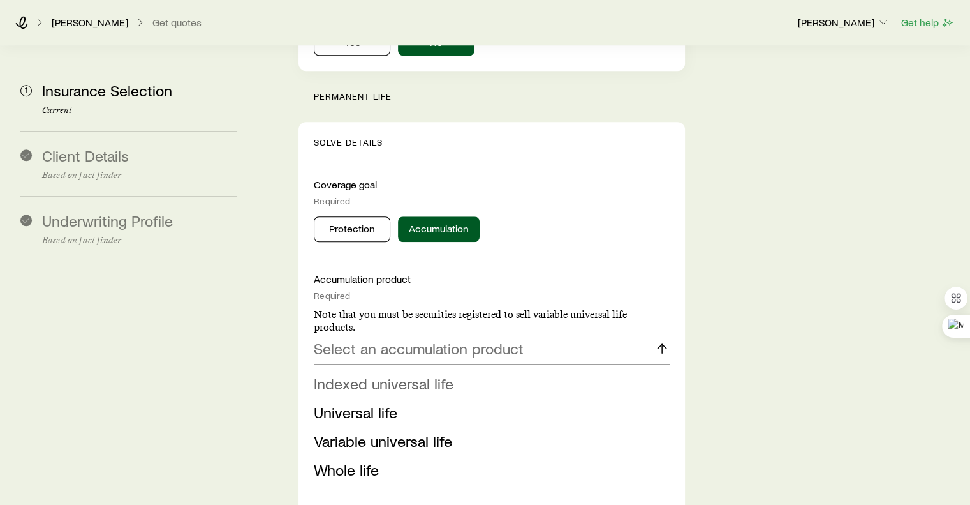
click at [355, 374] on span "Indexed universal life" at bounding box center [384, 383] width 140 height 19
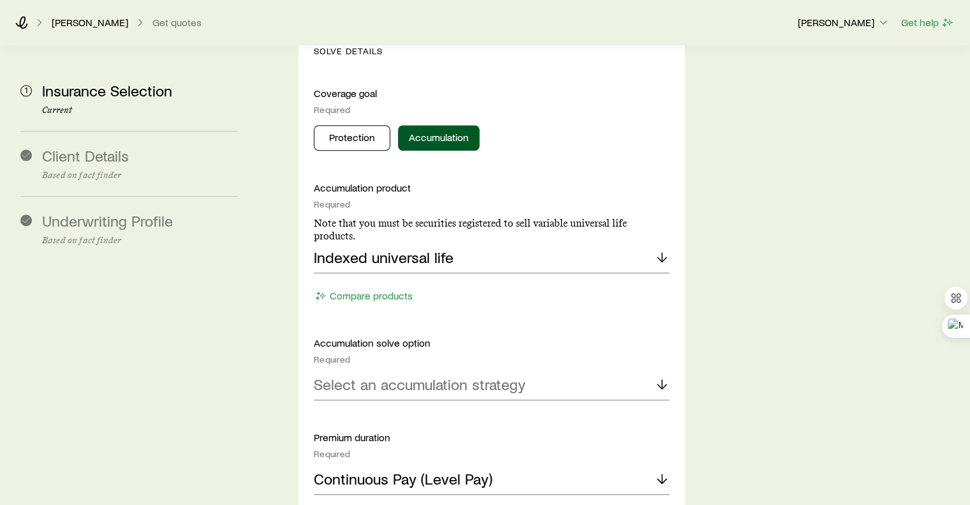
scroll to position [1276, 0]
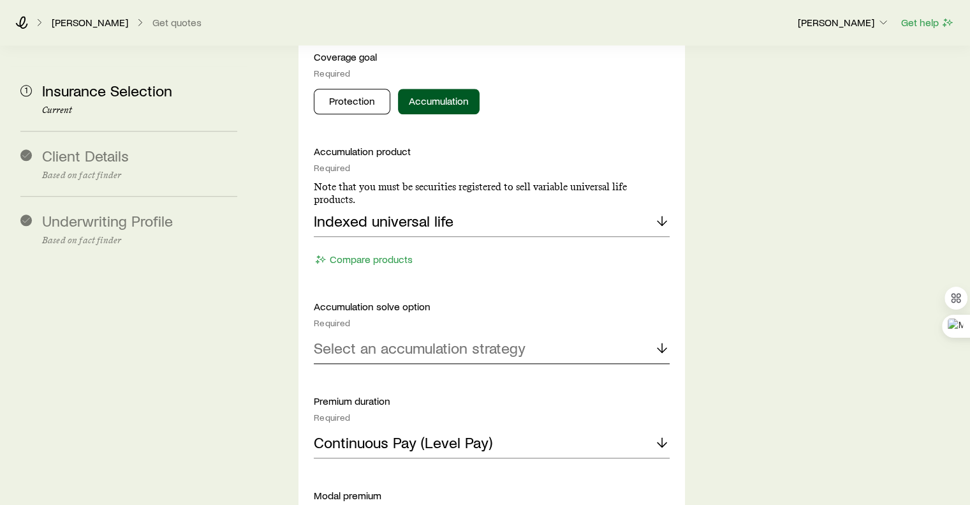
click at [662, 340] on icon at bounding box center [662, 347] width 15 height 15
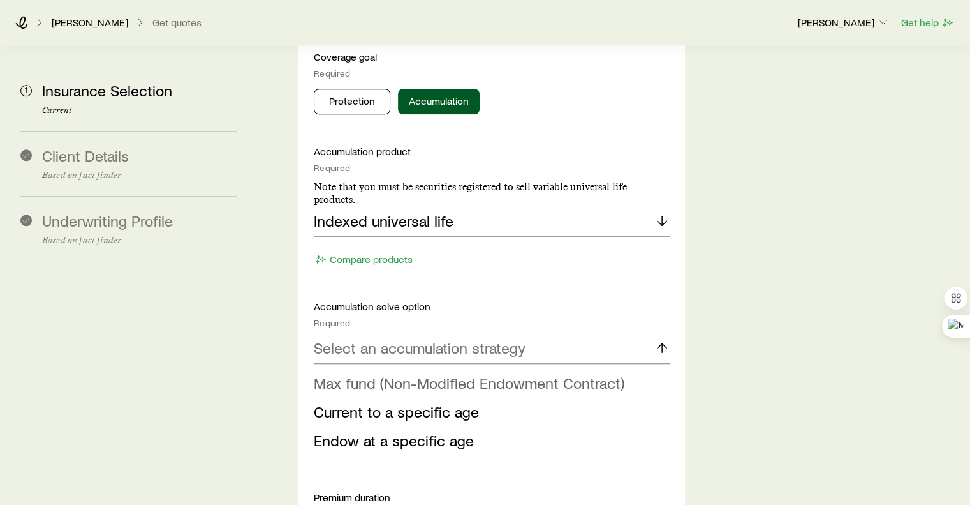
click at [347, 373] on span "Max fund (Non-Modified Endowment Contract)" at bounding box center [469, 382] width 311 height 19
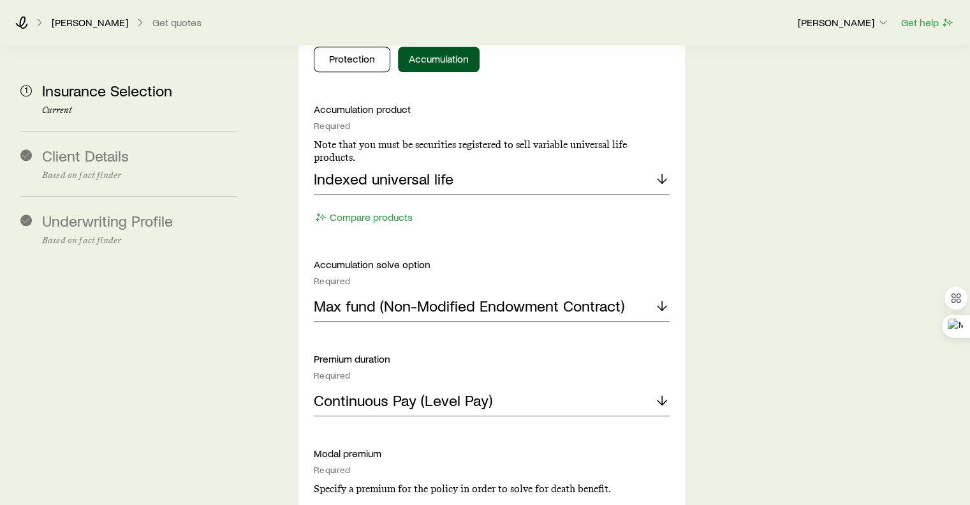
scroll to position [1340, 0]
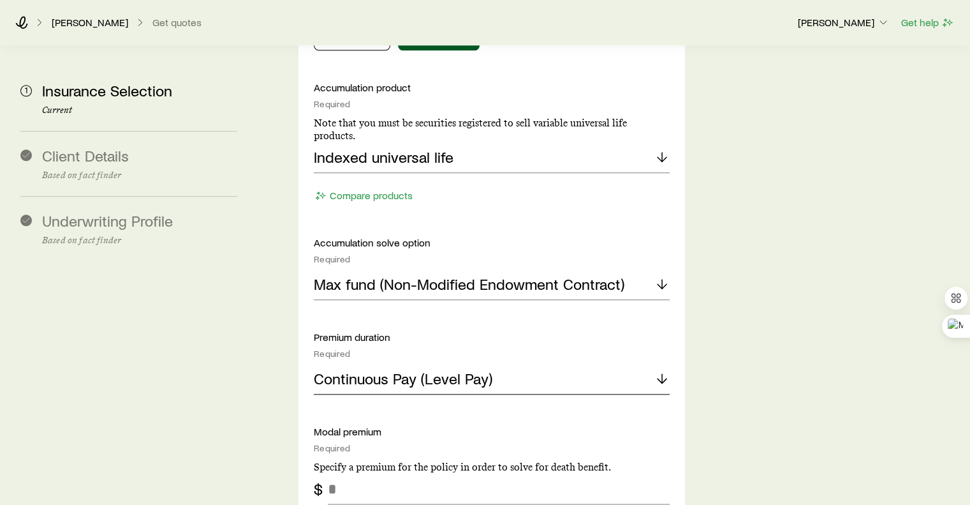
click at [653, 364] on div "Continuous Pay (Level Pay)" at bounding box center [491, 379] width 355 height 31
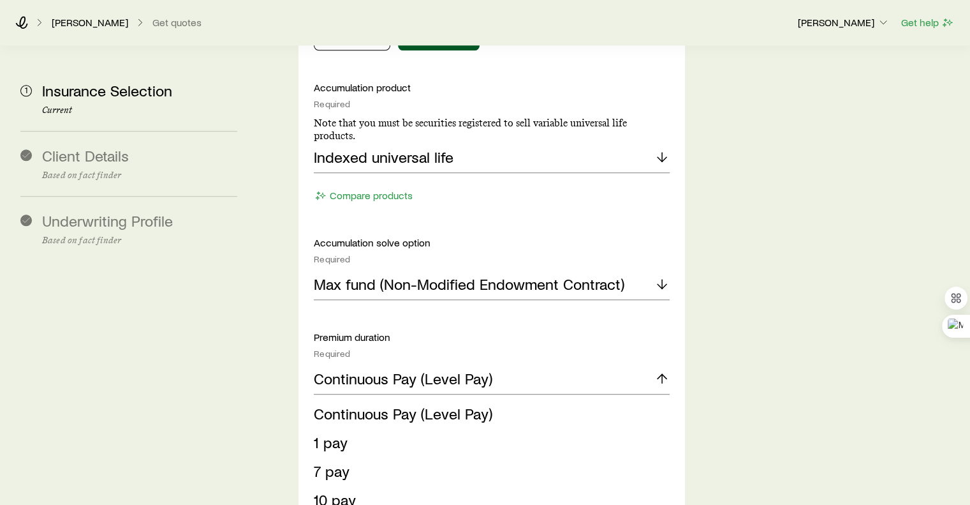
drag, startPoint x: 438, startPoint y: 366, endPoint x: 633, endPoint y: 362, distance: 195.3
click at [444, 404] on span "Continuous Pay (Level Pay)" at bounding box center [403, 413] width 179 height 19
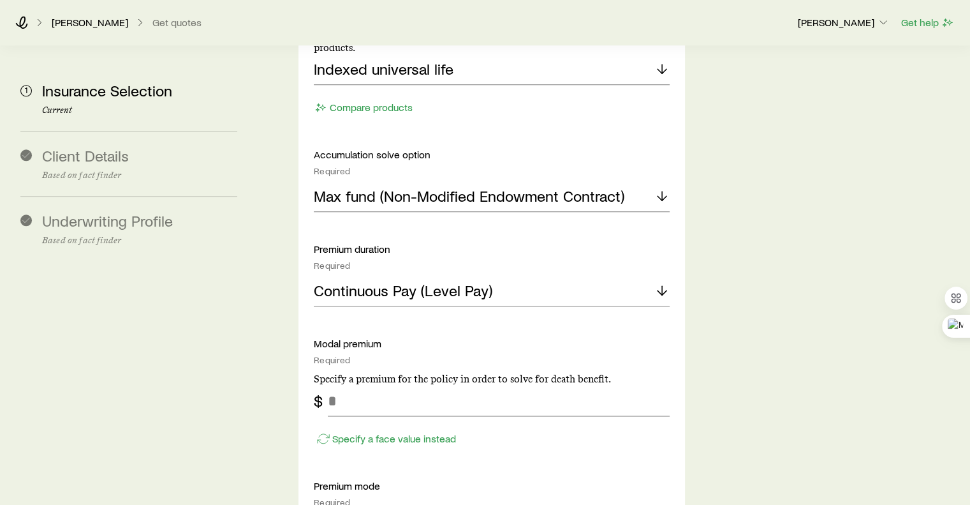
scroll to position [1467, 0]
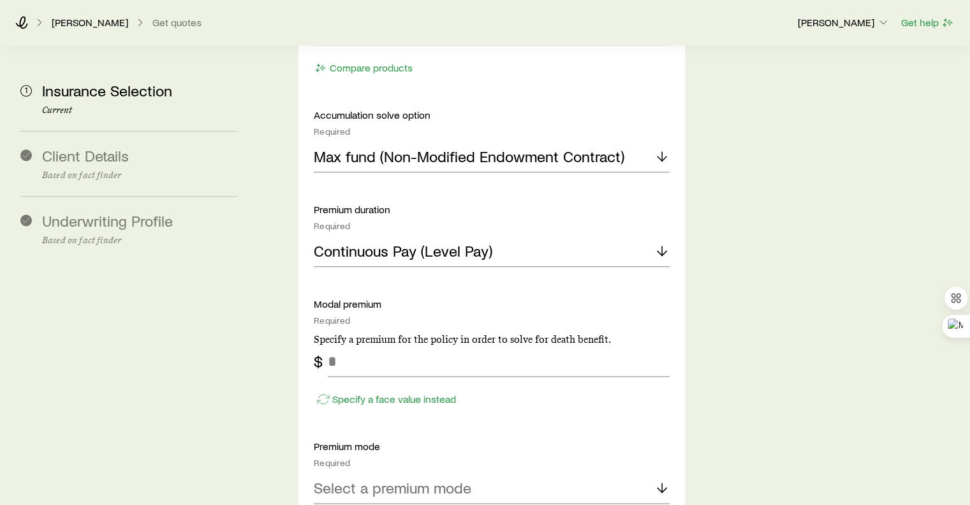
click at [324, 352] on div "$" at bounding box center [321, 361] width 14 height 18
click at [350, 376] on div "Specify a face value instead" at bounding box center [491, 392] width 355 height 33
click at [345, 392] on p "Specify a face value instead" at bounding box center [394, 398] width 124 height 13
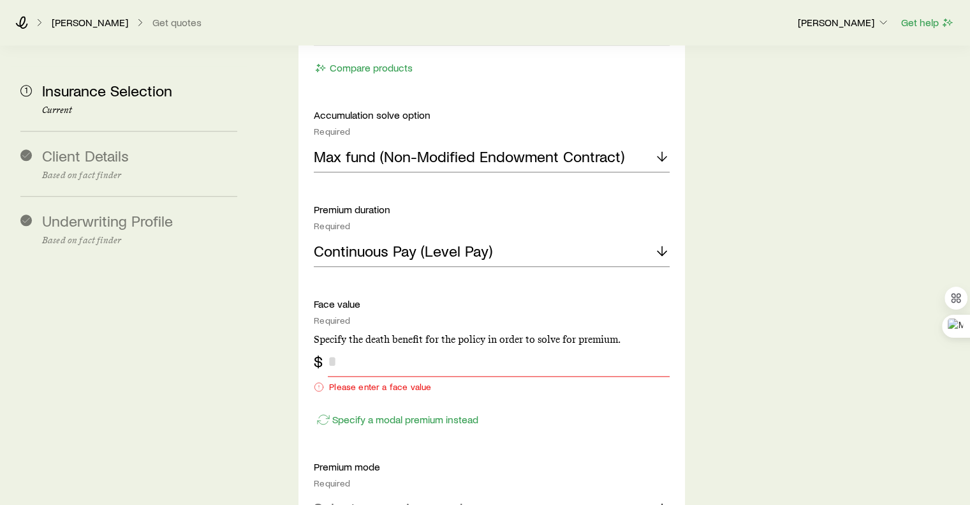
click at [362, 346] on input "tel" at bounding box center [498, 361] width 341 height 31
click at [371, 413] on p "Specify a modal premium instead" at bounding box center [405, 419] width 146 height 13
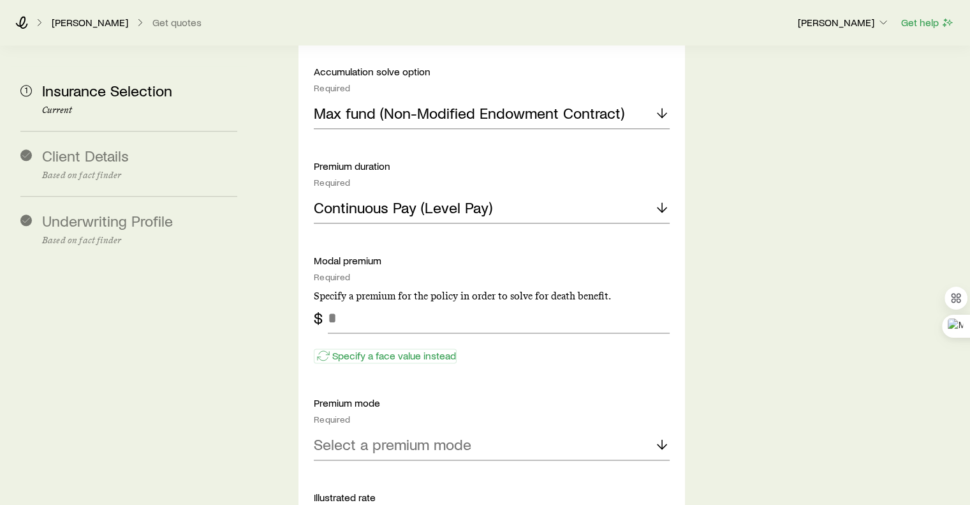
scroll to position [1531, 0]
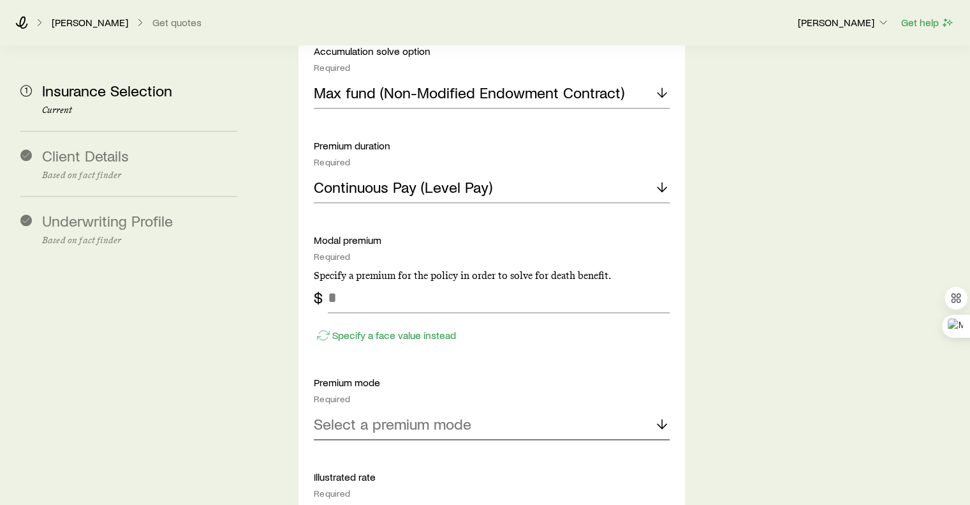
click at [666, 416] on icon at bounding box center [662, 423] width 15 height 15
click at [352, 282] on input "tel" at bounding box center [498, 297] width 341 height 31
type input "*******"
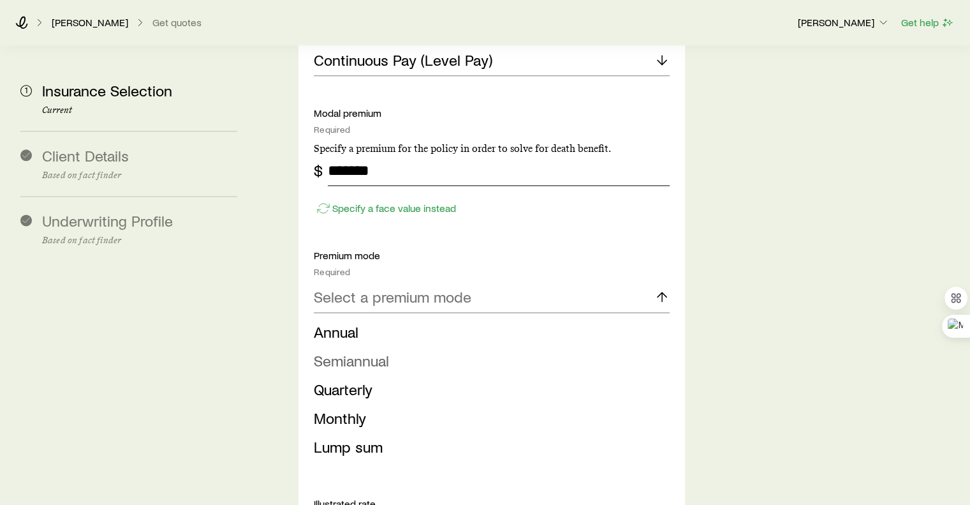
scroll to position [1659, 0]
drag, startPoint x: 744, startPoint y: 271, endPoint x: 727, endPoint y: 265, distance: 18.4
click at [360, 436] on span "Lump sum" at bounding box center [348, 445] width 69 height 19
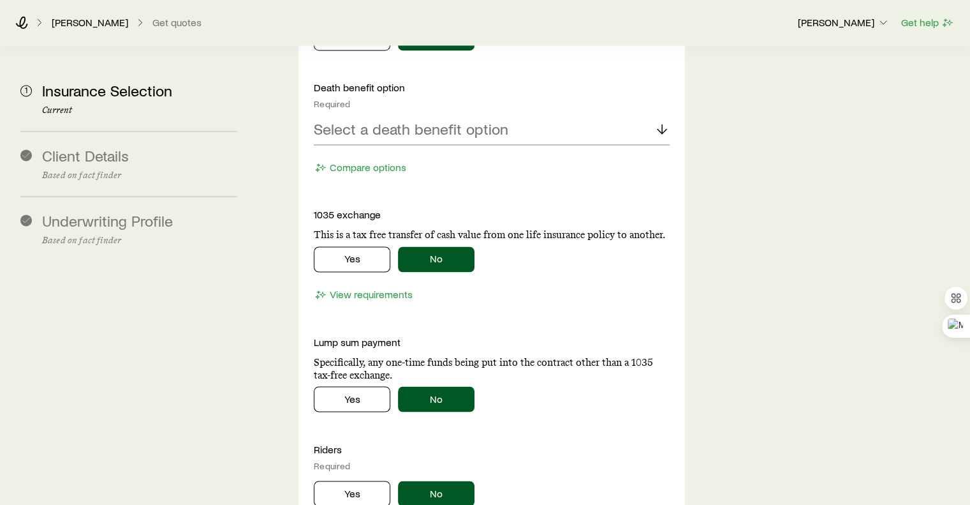
scroll to position [2105, 0]
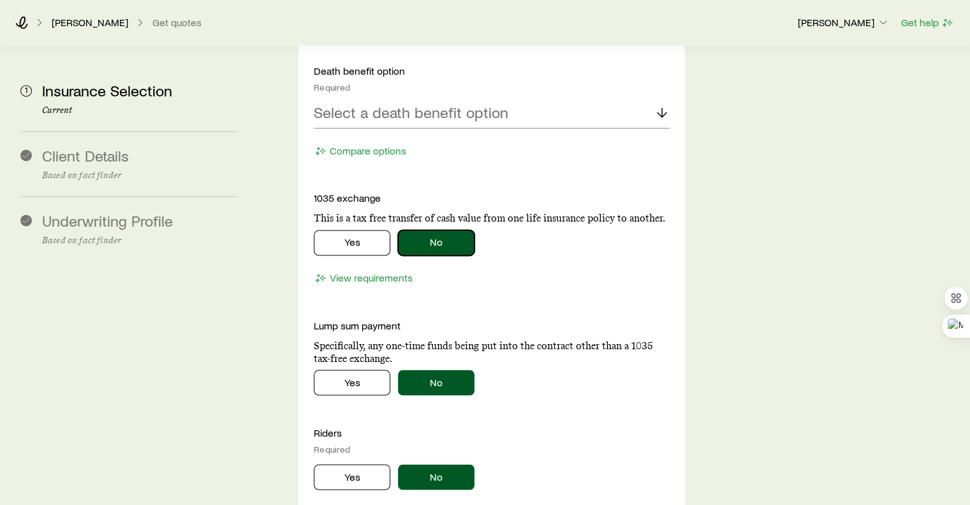
click at [436, 230] on button "No" at bounding box center [436, 243] width 77 height 26
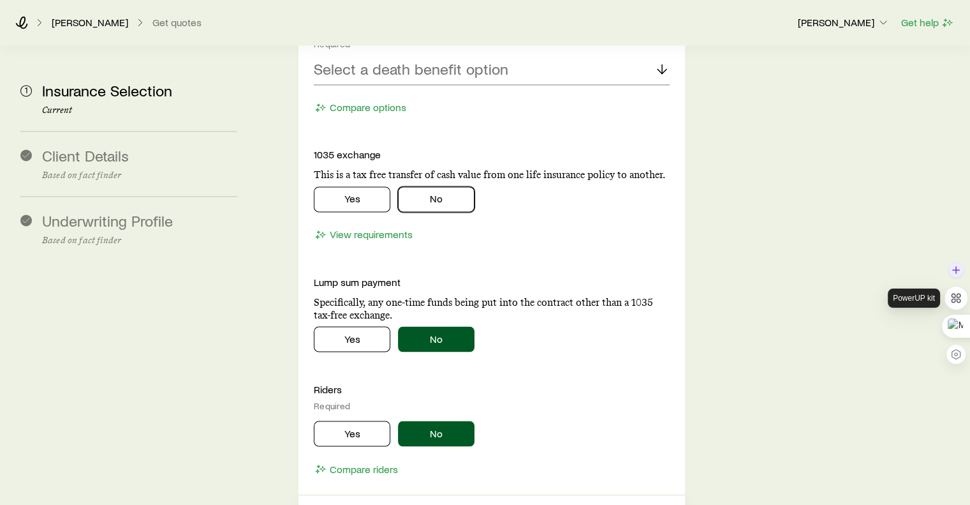
scroll to position [2233, 0]
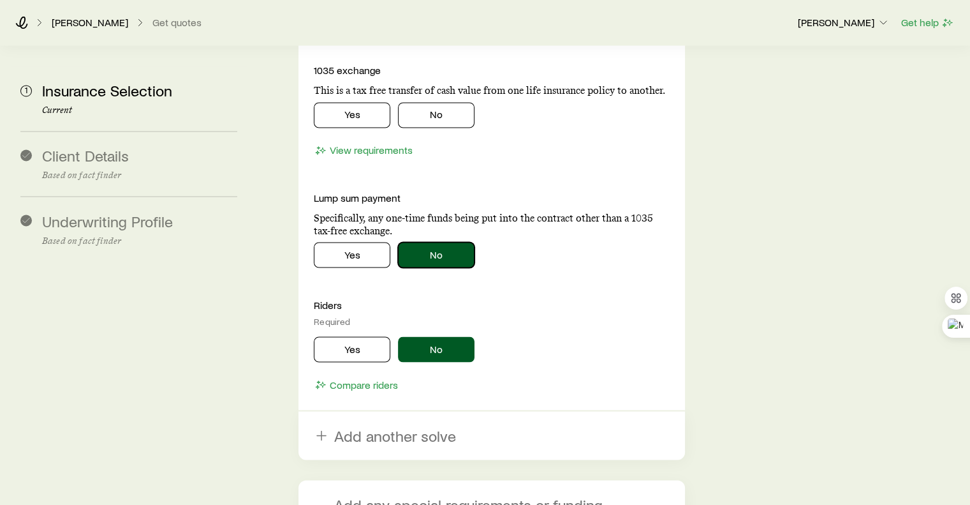
drag, startPoint x: 448, startPoint y: 206, endPoint x: 429, endPoint y: 213, distance: 20.4
click at [429, 242] on button "No" at bounding box center [436, 255] width 77 height 26
click at [350, 242] on button "Yes" at bounding box center [352, 255] width 77 height 26
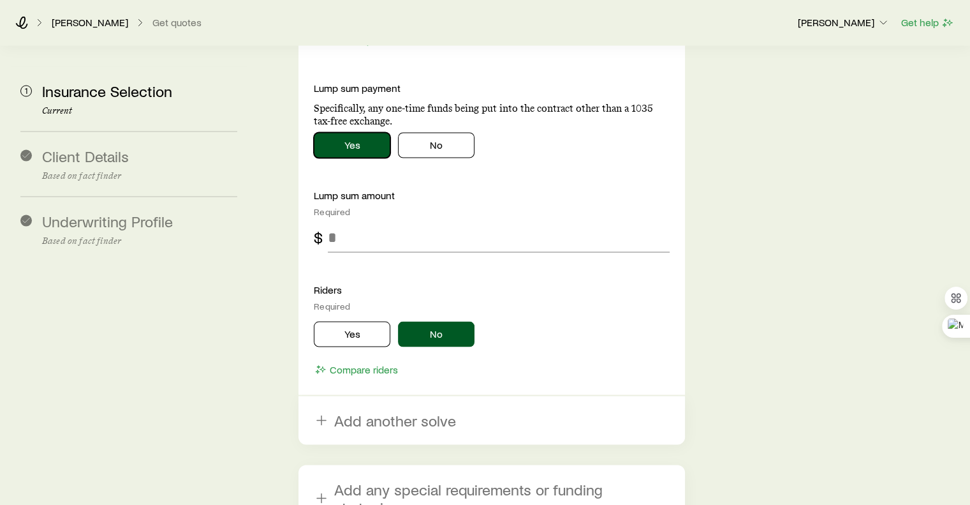
scroll to position [2360, 0]
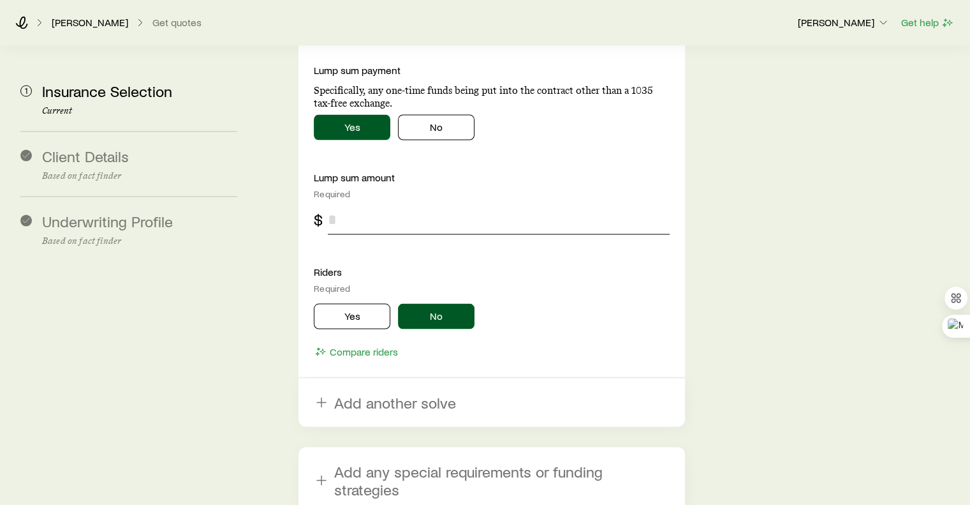
click at [372, 204] on input "tel" at bounding box center [498, 219] width 341 height 31
type input "*******"
click at [339, 303] on button "Yes" at bounding box center [352, 316] width 77 height 26
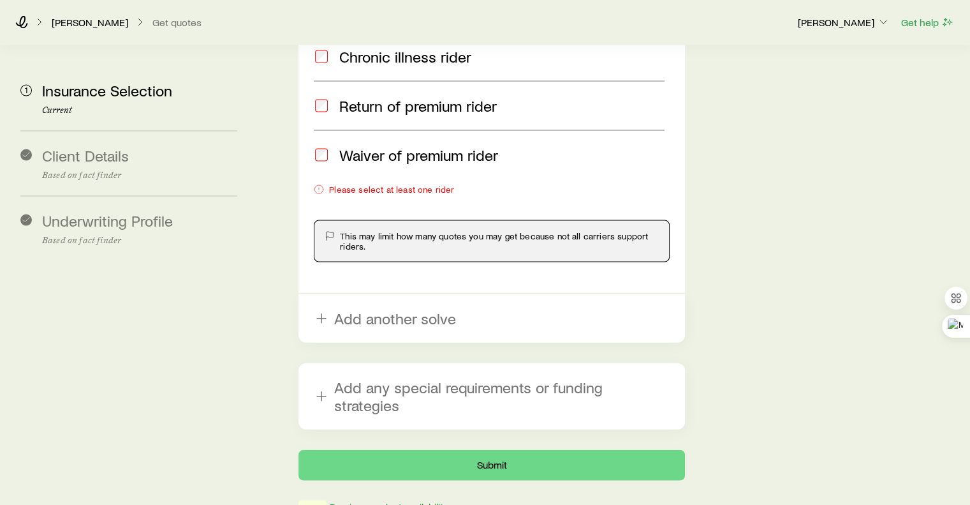
scroll to position [2796, 0]
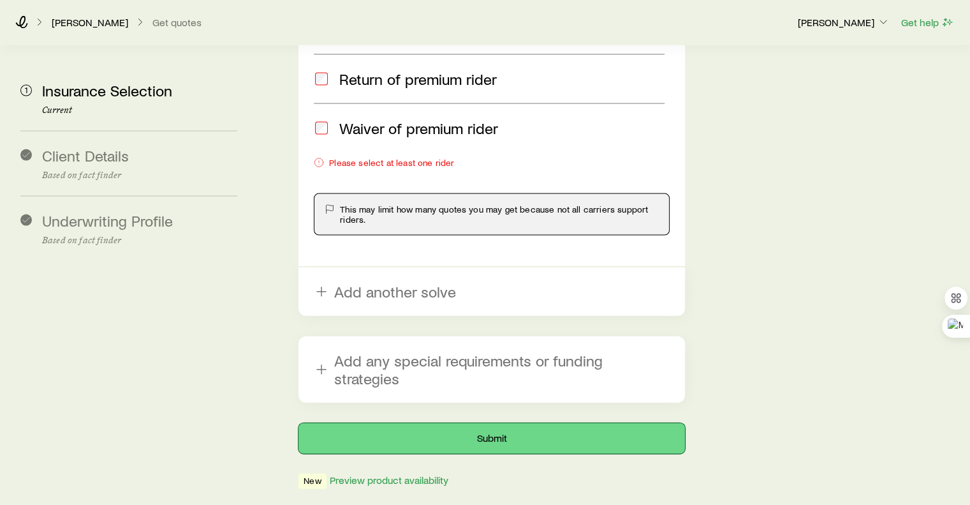
click at [503, 423] on button "Submit" at bounding box center [492, 438] width 386 height 31
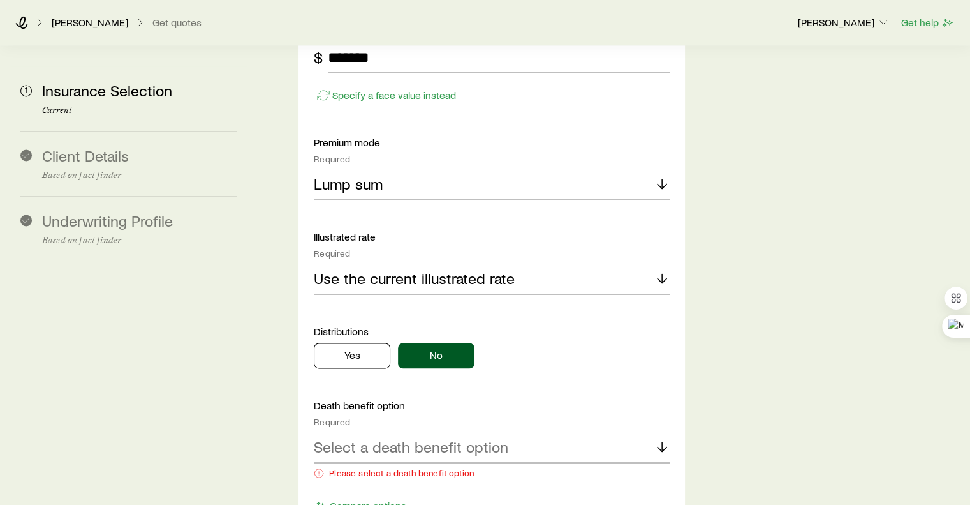
scroll to position [1914, 0]
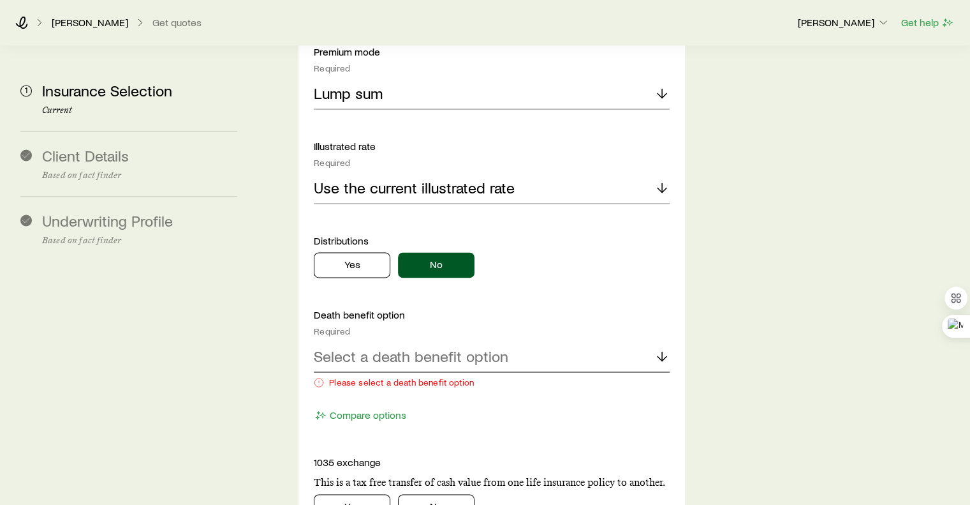
click at [669, 348] on icon at bounding box center [662, 355] width 15 height 15
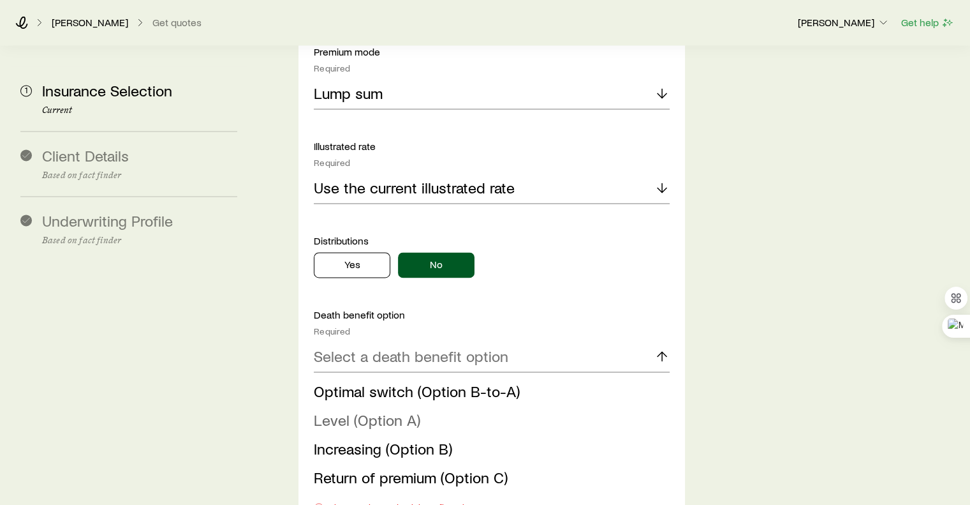
click at [341, 410] on span "Level (Option A)" at bounding box center [367, 419] width 107 height 19
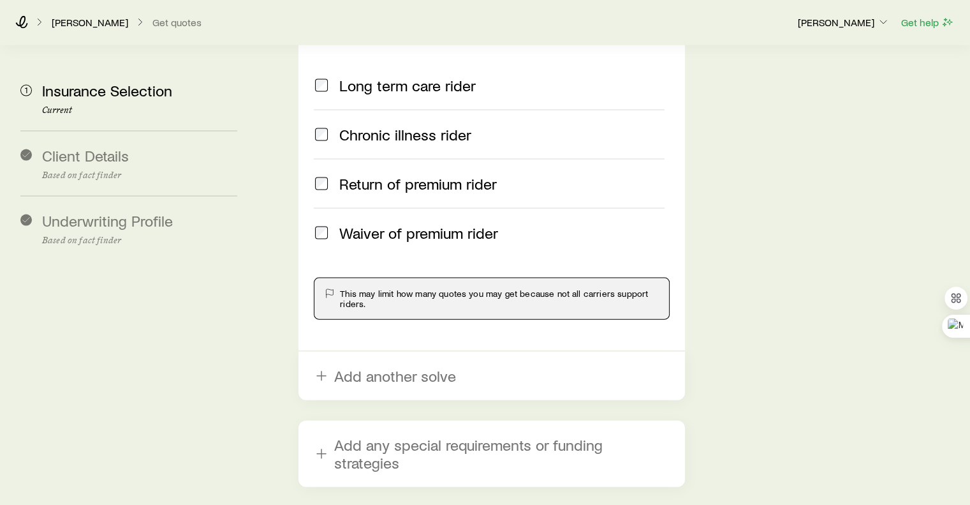
scroll to position [2807, 0]
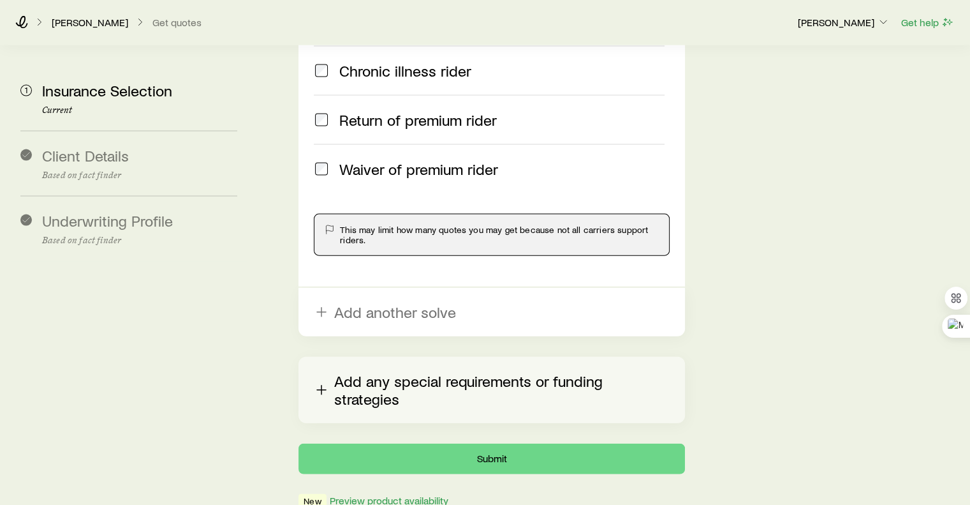
click at [375, 357] on button "Add any special requirements or funding strategies" at bounding box center [492, 390] width 386 height 66
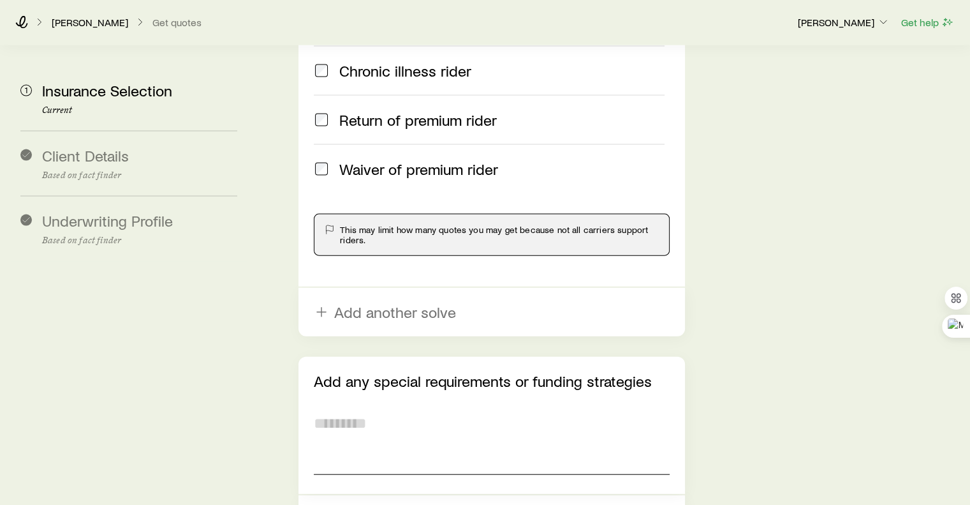
click at [372, 405] on textarea at bounding box center [491, 440] width 355 height 70
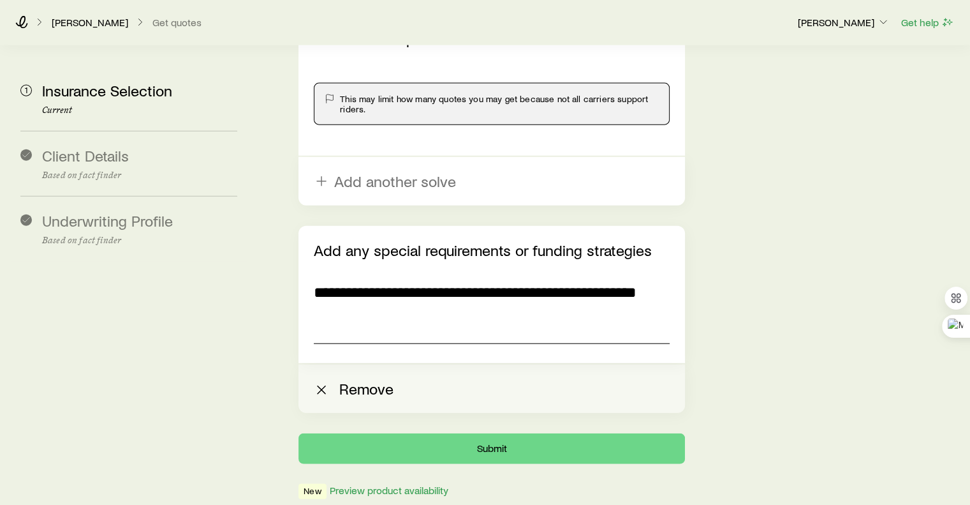
scroll to position [2965, 0]
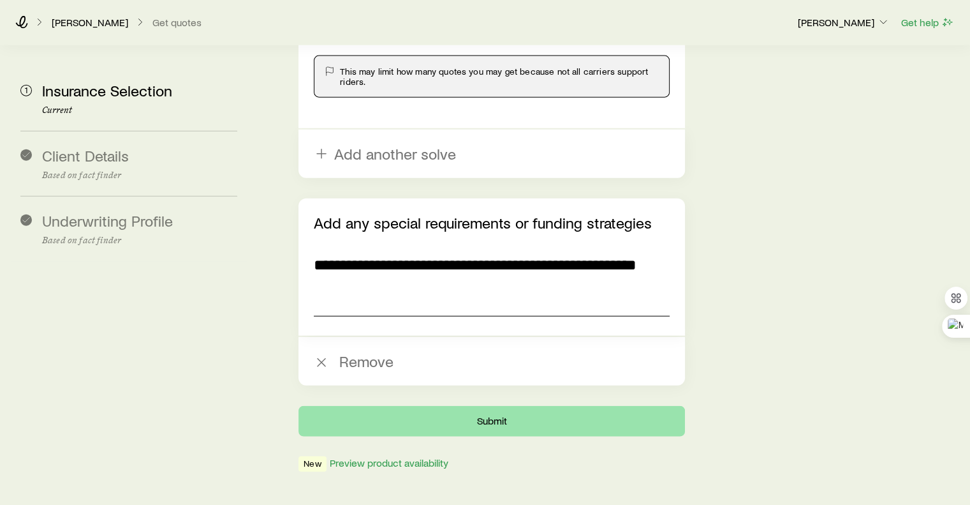
type textarea "**********"
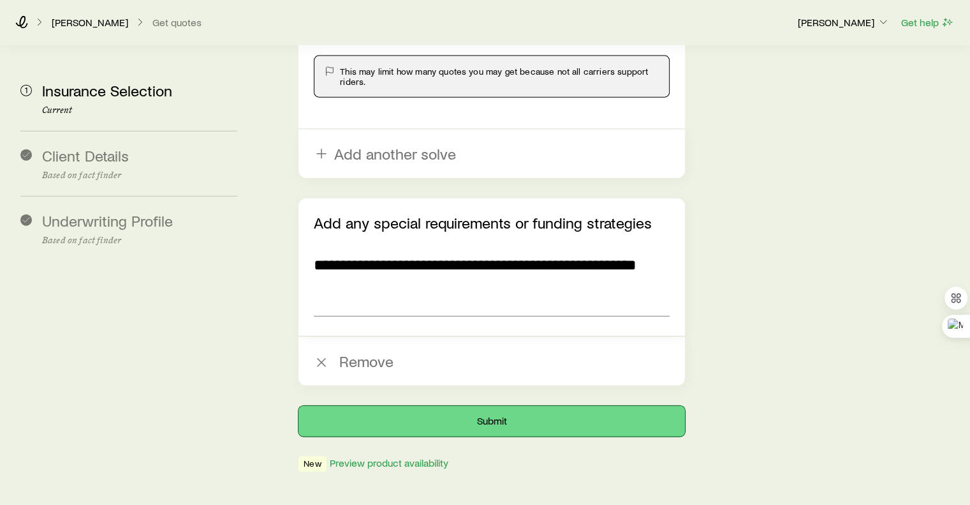
click at [513, 406] on button "Submit" at bounding box center [492, 421] width 386 height 31
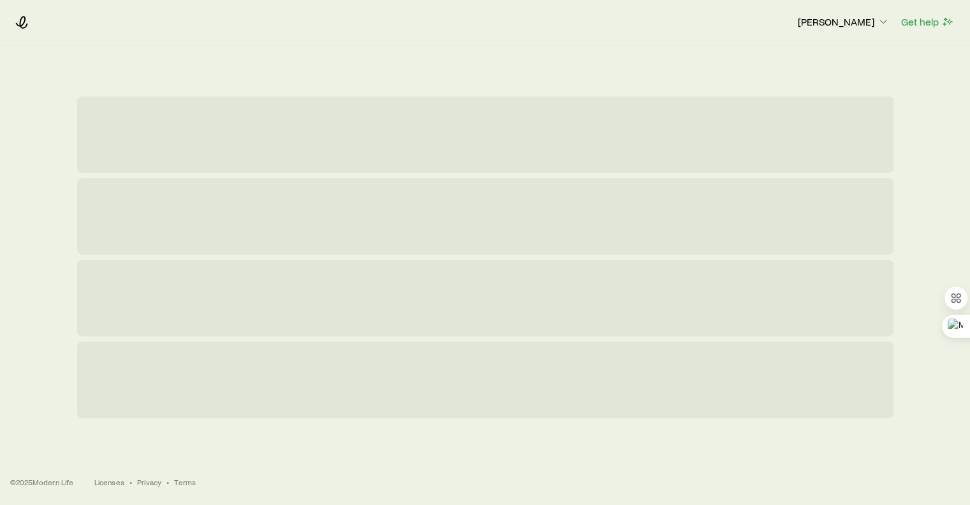
scroll to position [0, 0]
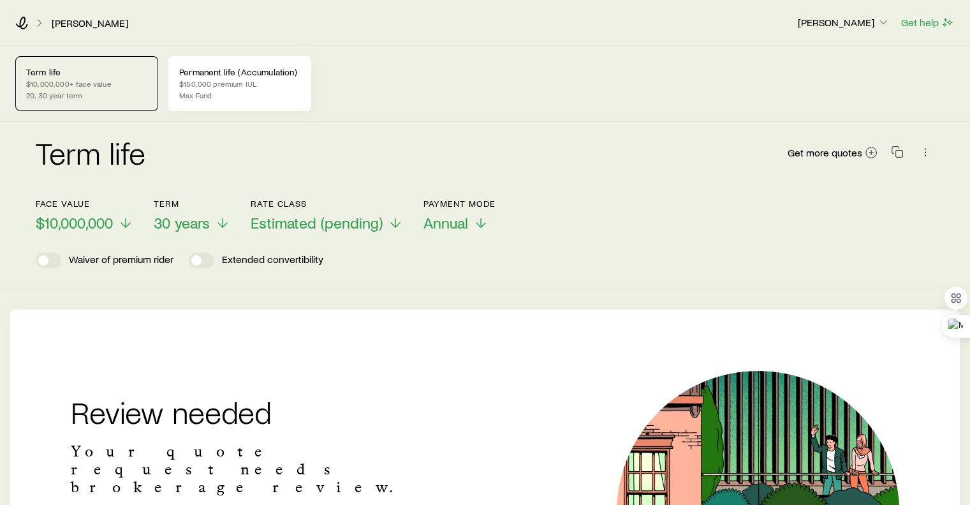
click at [227, 77] on div "Permanent life (Accumulation) $150,000 premium IUL Max Fund" at bounding box center [239, 83] width 143 height 55
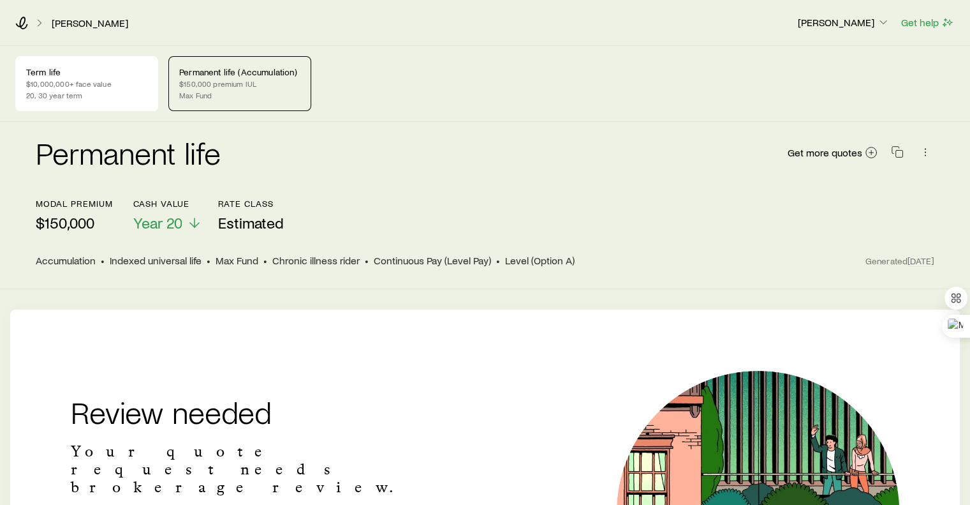
click at [514, 173] on div "Permanent life Get more quotes" at bounding box center [485, 160] width 899 height 46
click at [70, 84] on p "$10,000,000+ face value" at bounding box center [86, 83] width 121 height 10
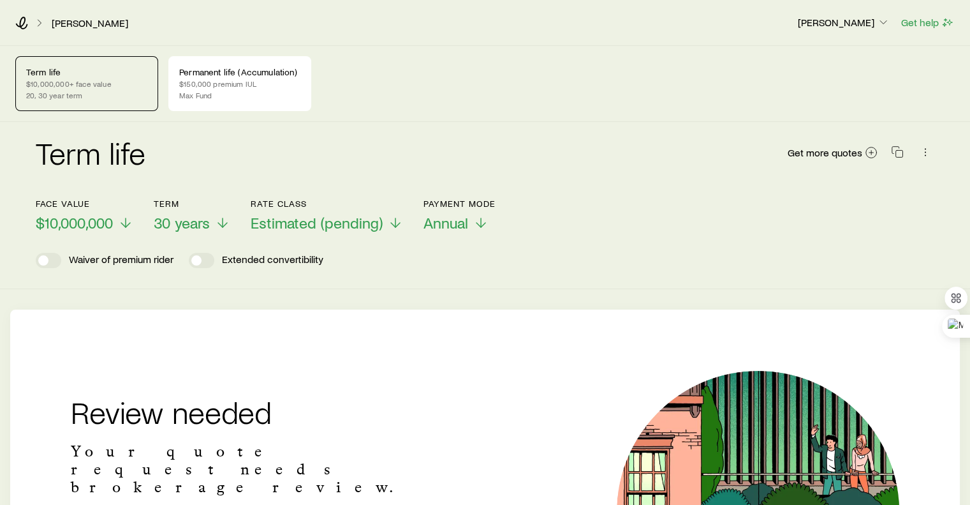
click at [661, 237] on header "Face value $10,000,000 Term 30 years Rate Class Estimated (pending) Payment Mod…" at bounding box center [485, 233] width 899 height 70
